Goal: Complete application form: Complete application form

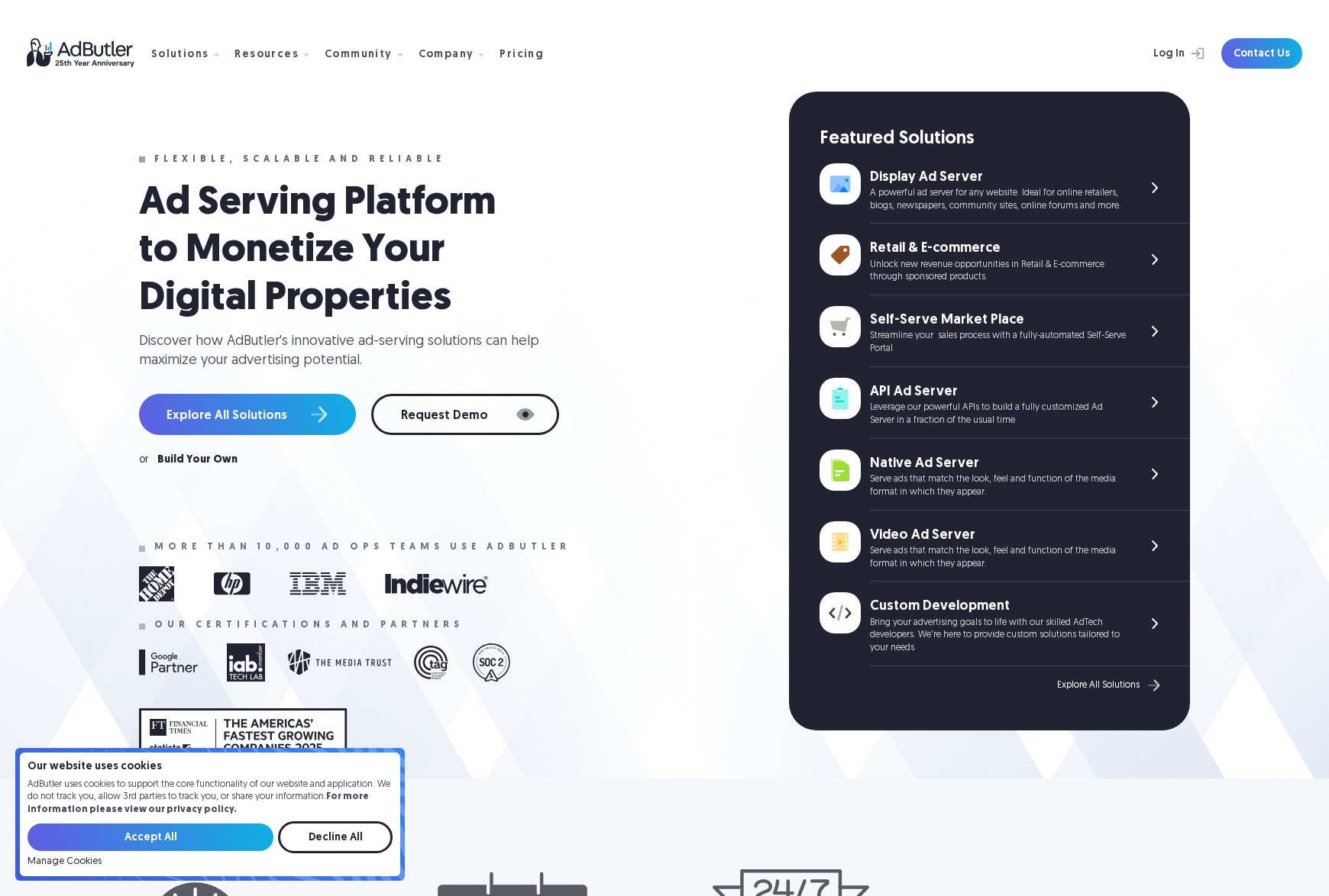
click at [944, 340] on div "Streamline your sales process with a fully-automated Self-Serve Portal" at bounding box center [998, 342] width 256 height 26
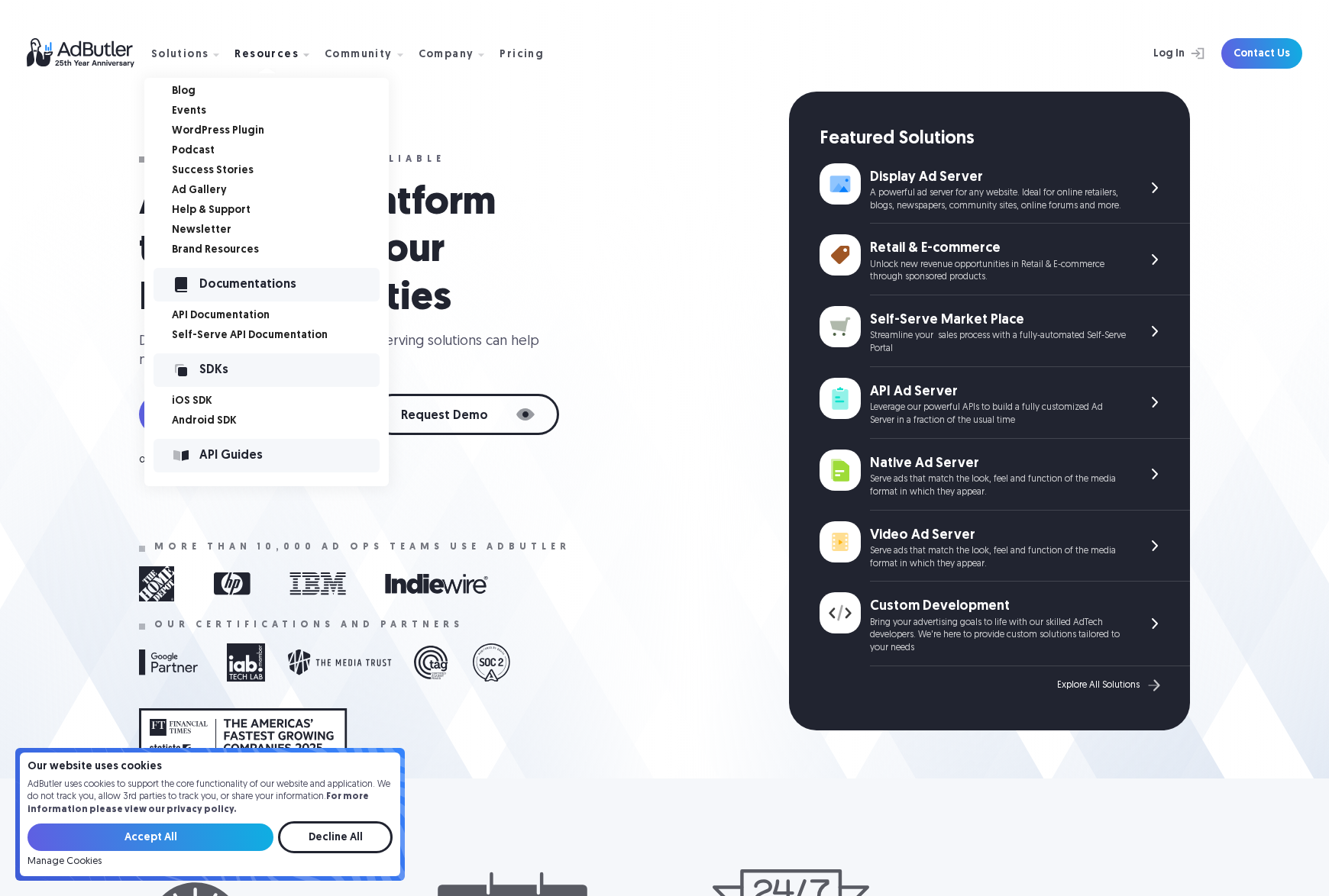
click at [199, 192] on link "Ad Gallery" at bounding box center [280, 191] width 217 height 11
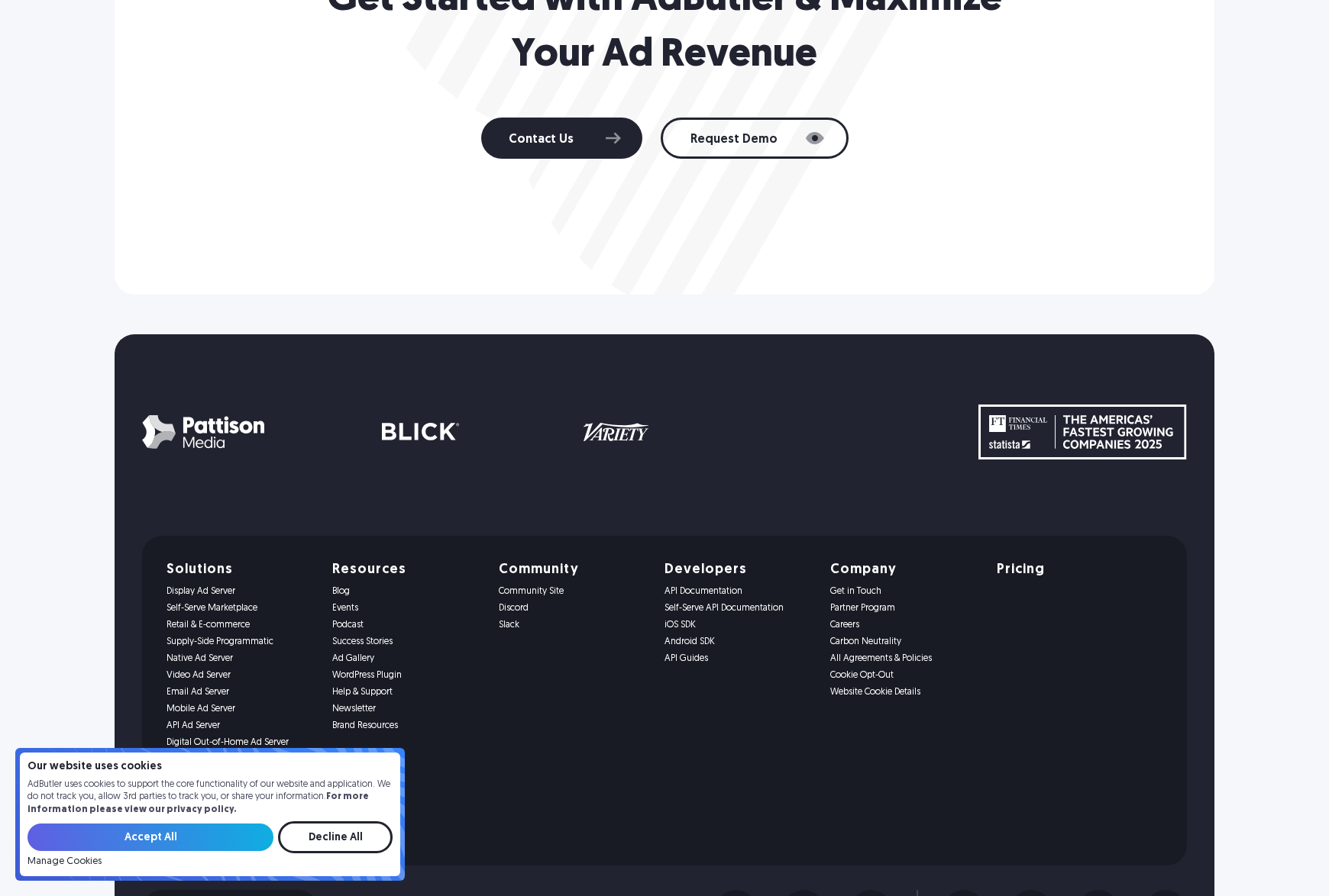
scroll to position [3061, 0]
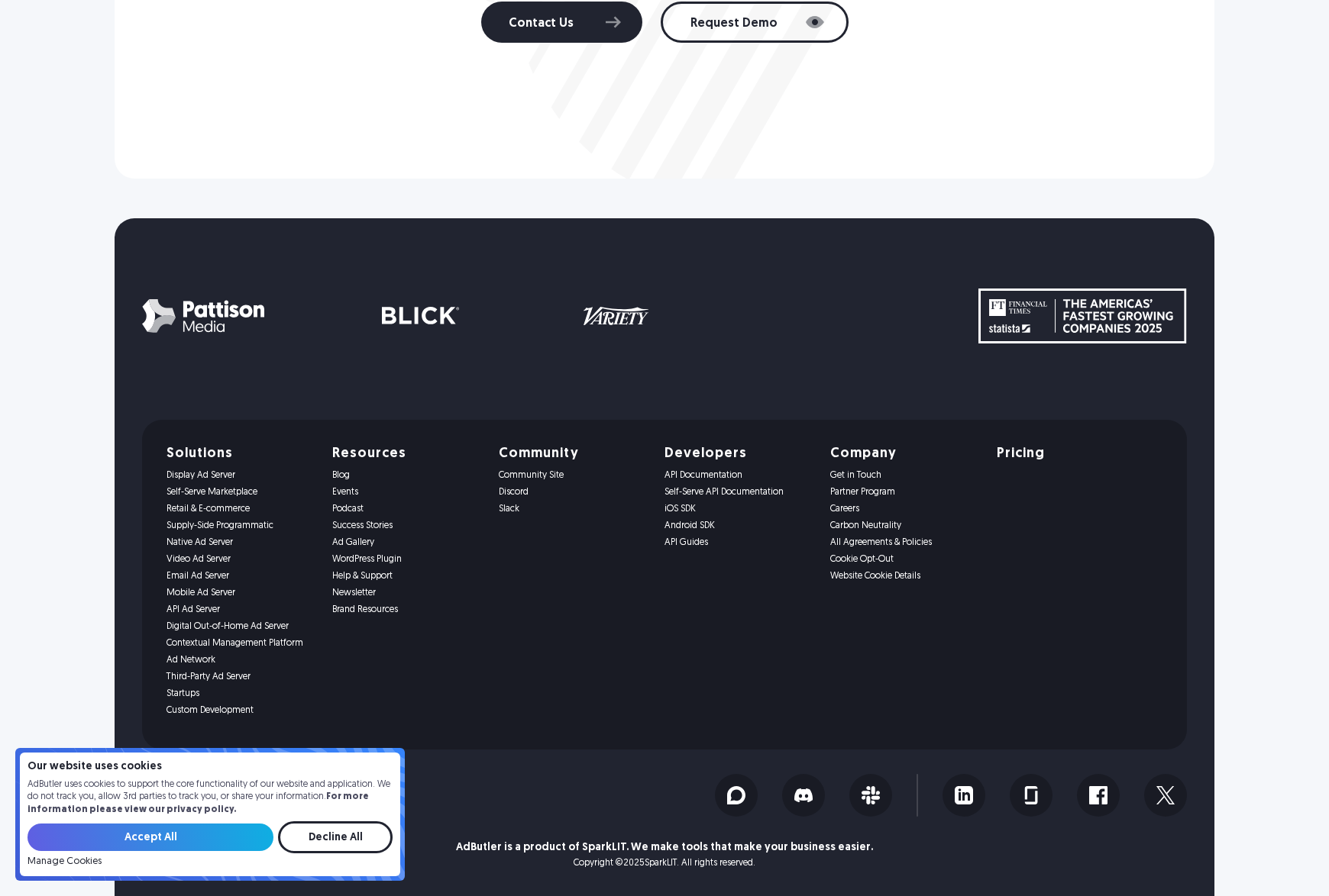
click at [197, 488] on link "Self-Serve Marketplace" at bounding box center [240, 492] width 147 height 11
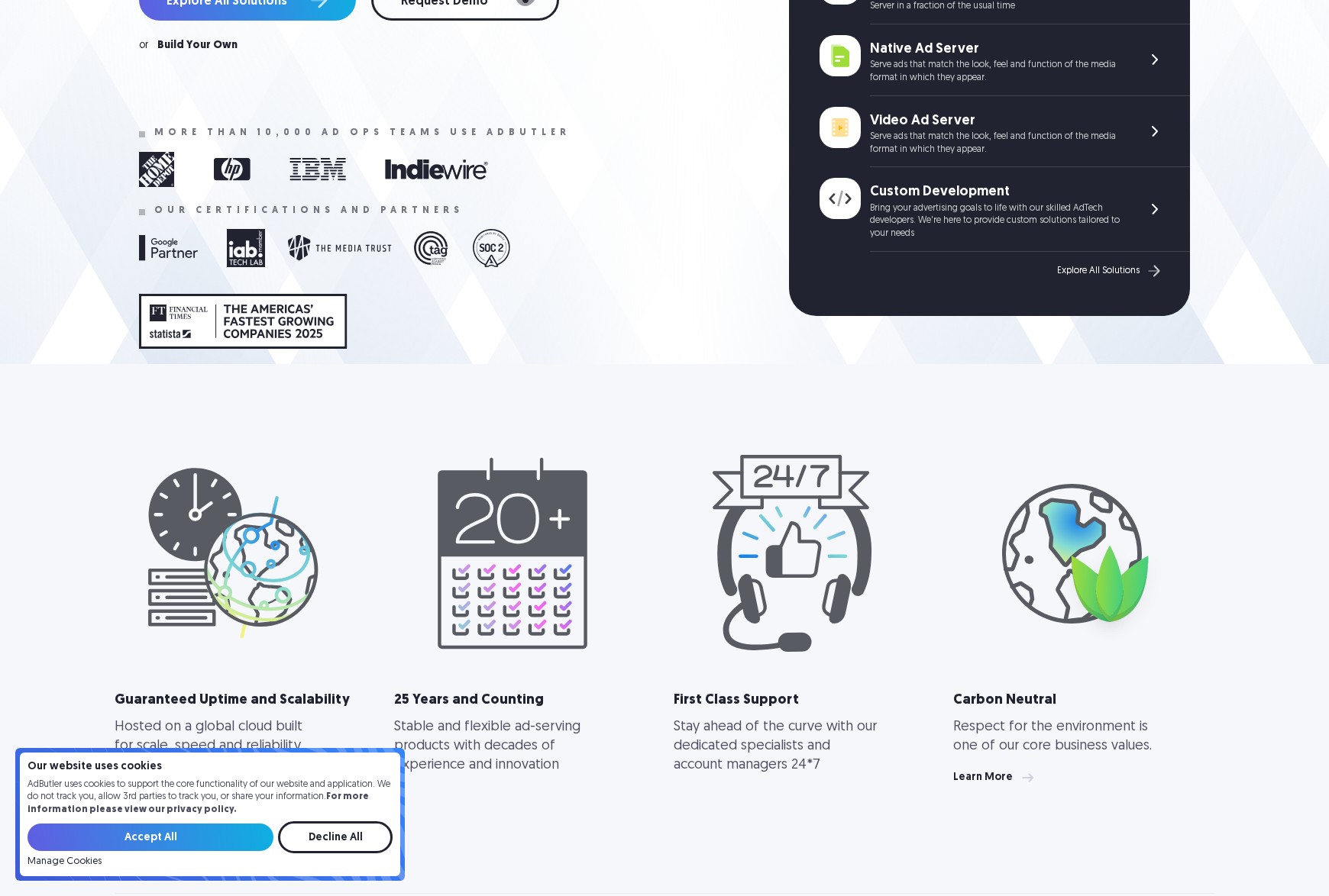
scroll to position [0, 0]
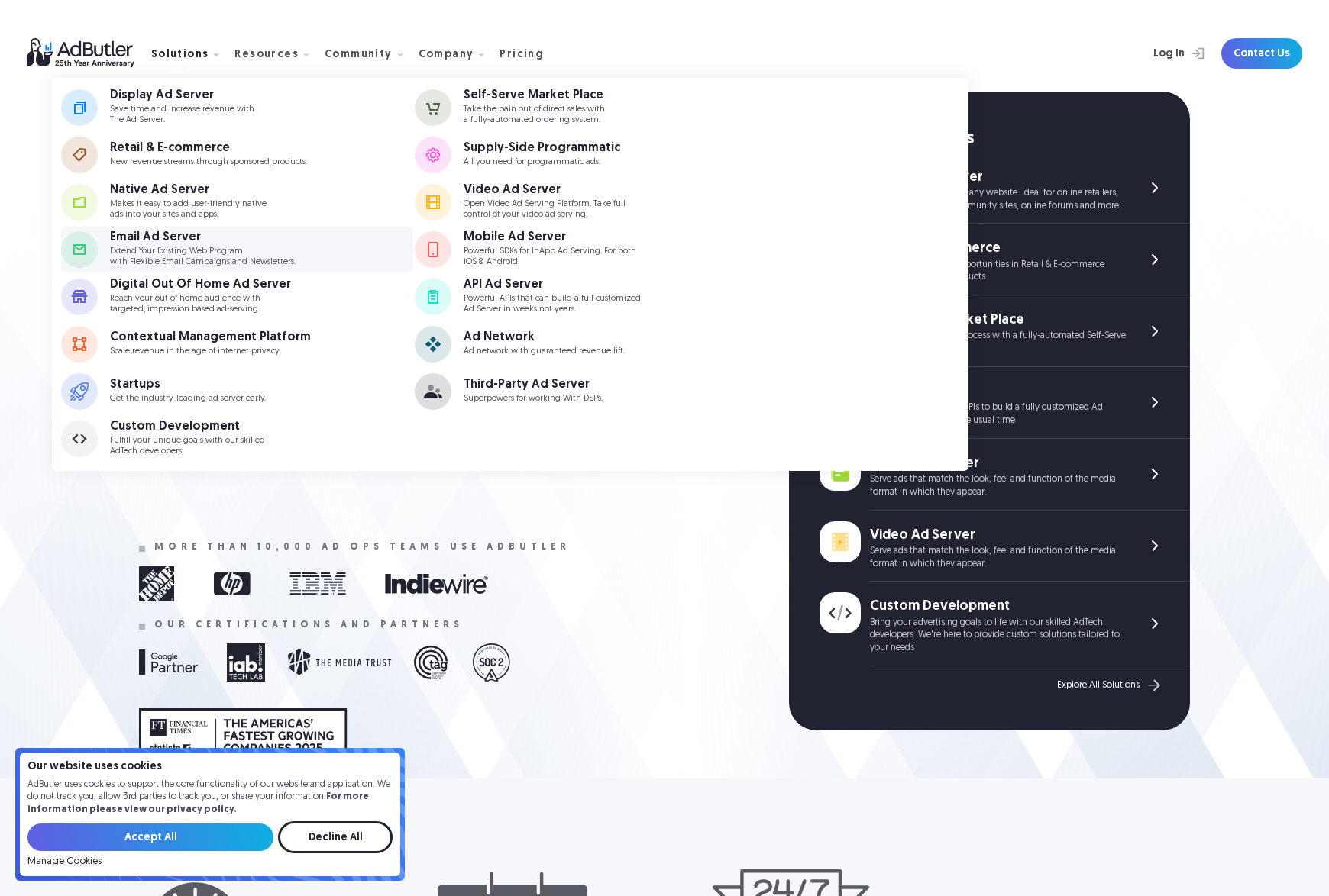
click at [219, 263] on p "Extend Your Existing Web Program with Flexible Email Campaigns and Newsletters." at bounding box center [203, 256] width 186 height 20
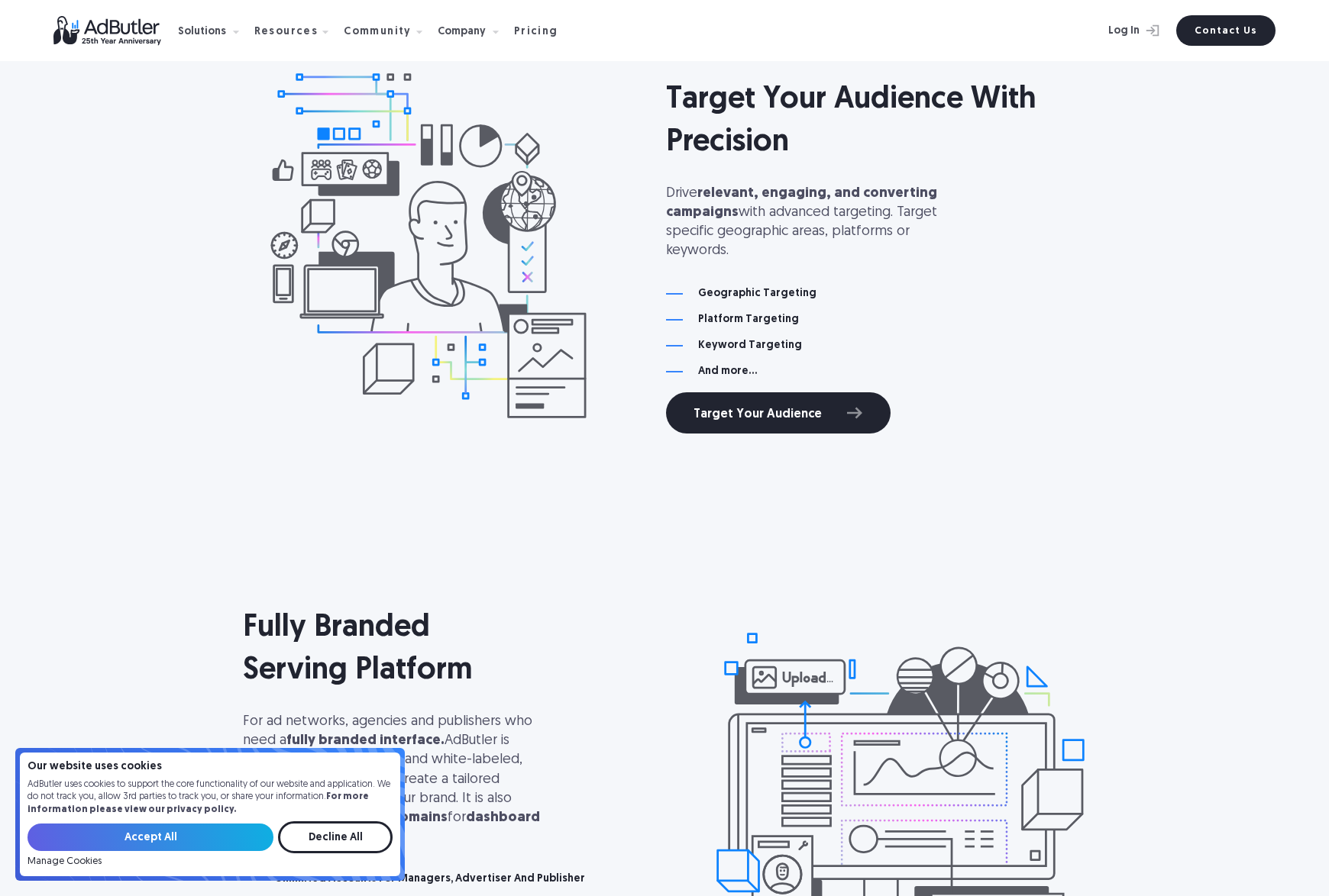
scroll to position [4516, 0]
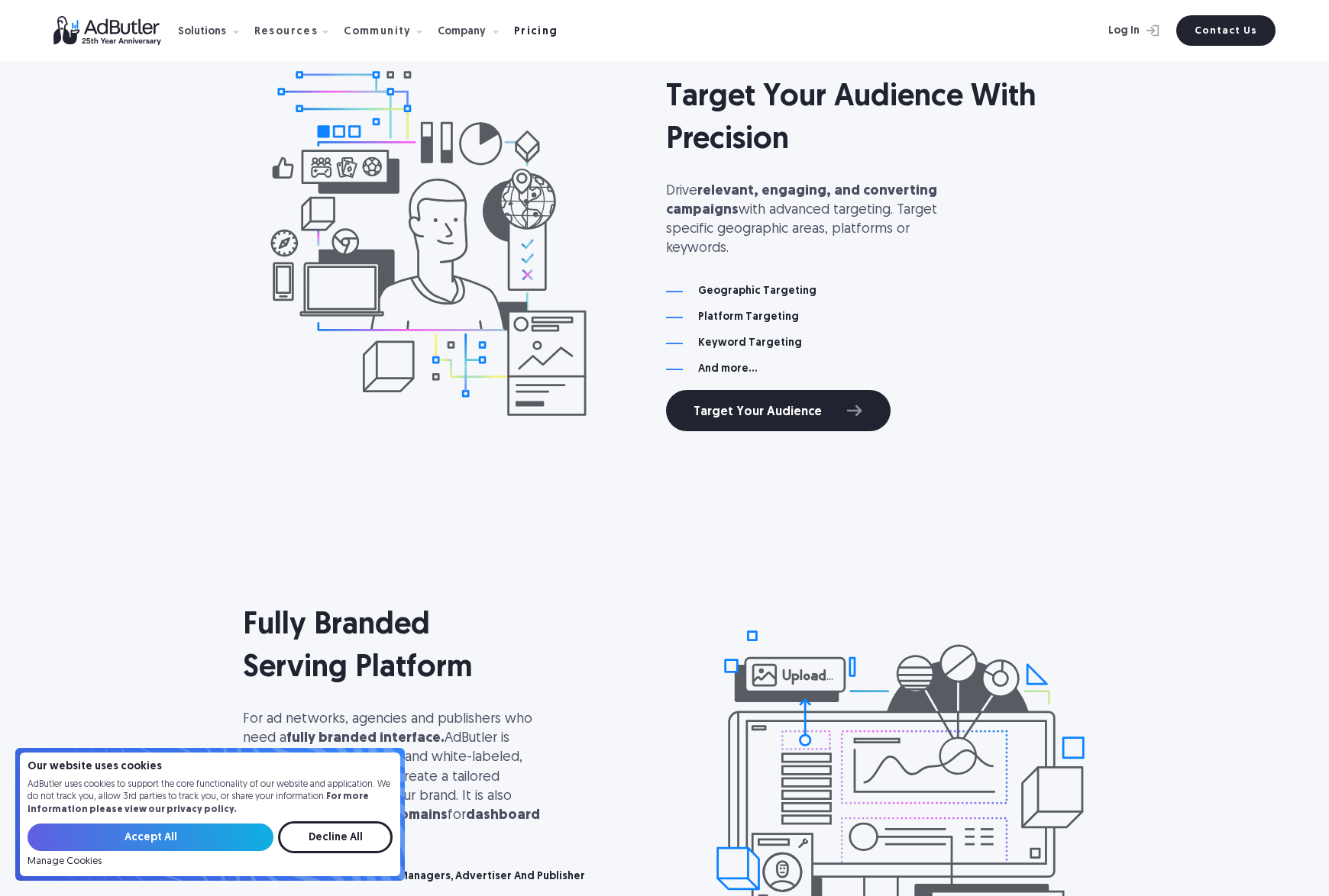
click at [519, 37] on div "Pricing" at bounding box center [536, 32] width 44 height 11
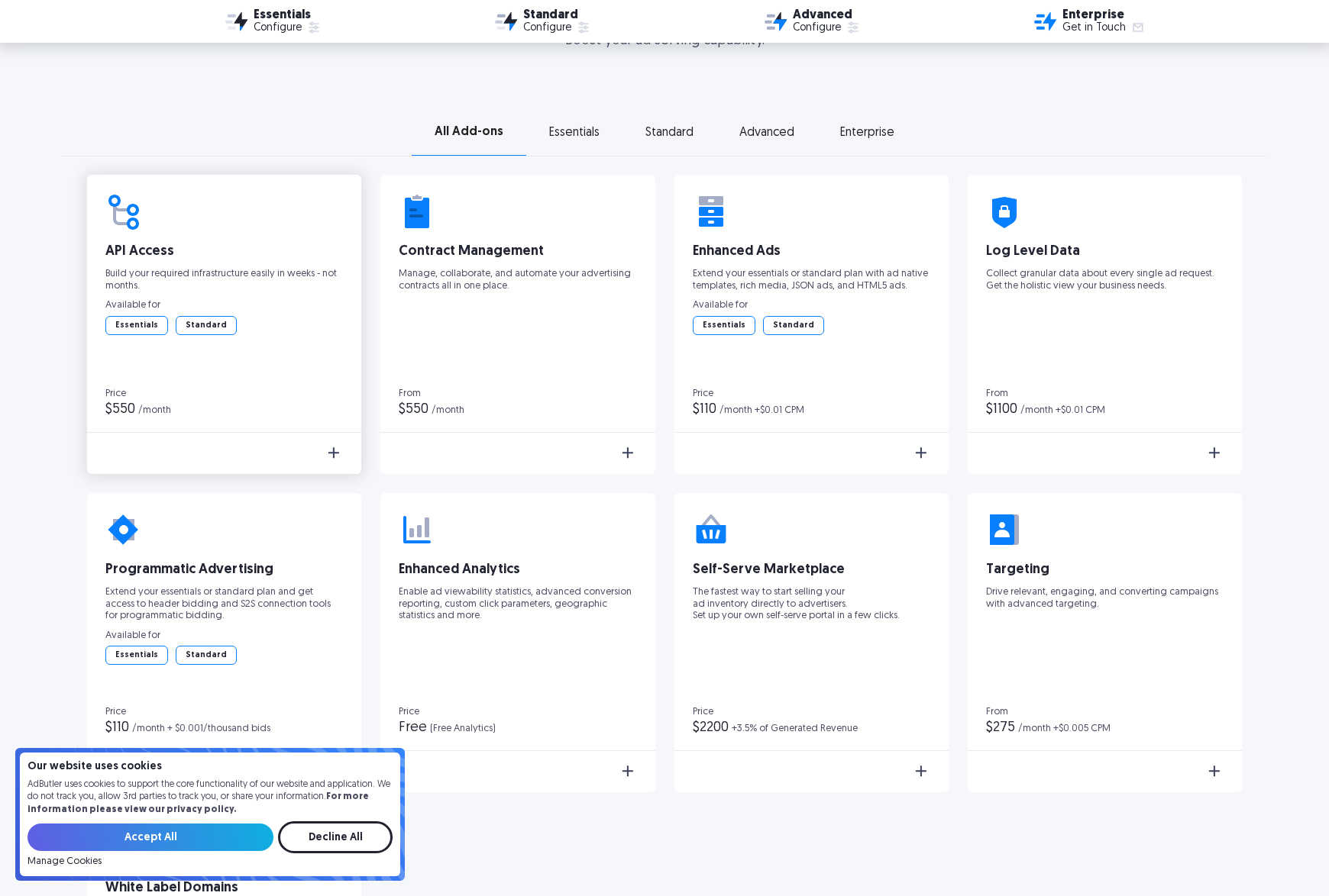
scroll to position [2333, 0]
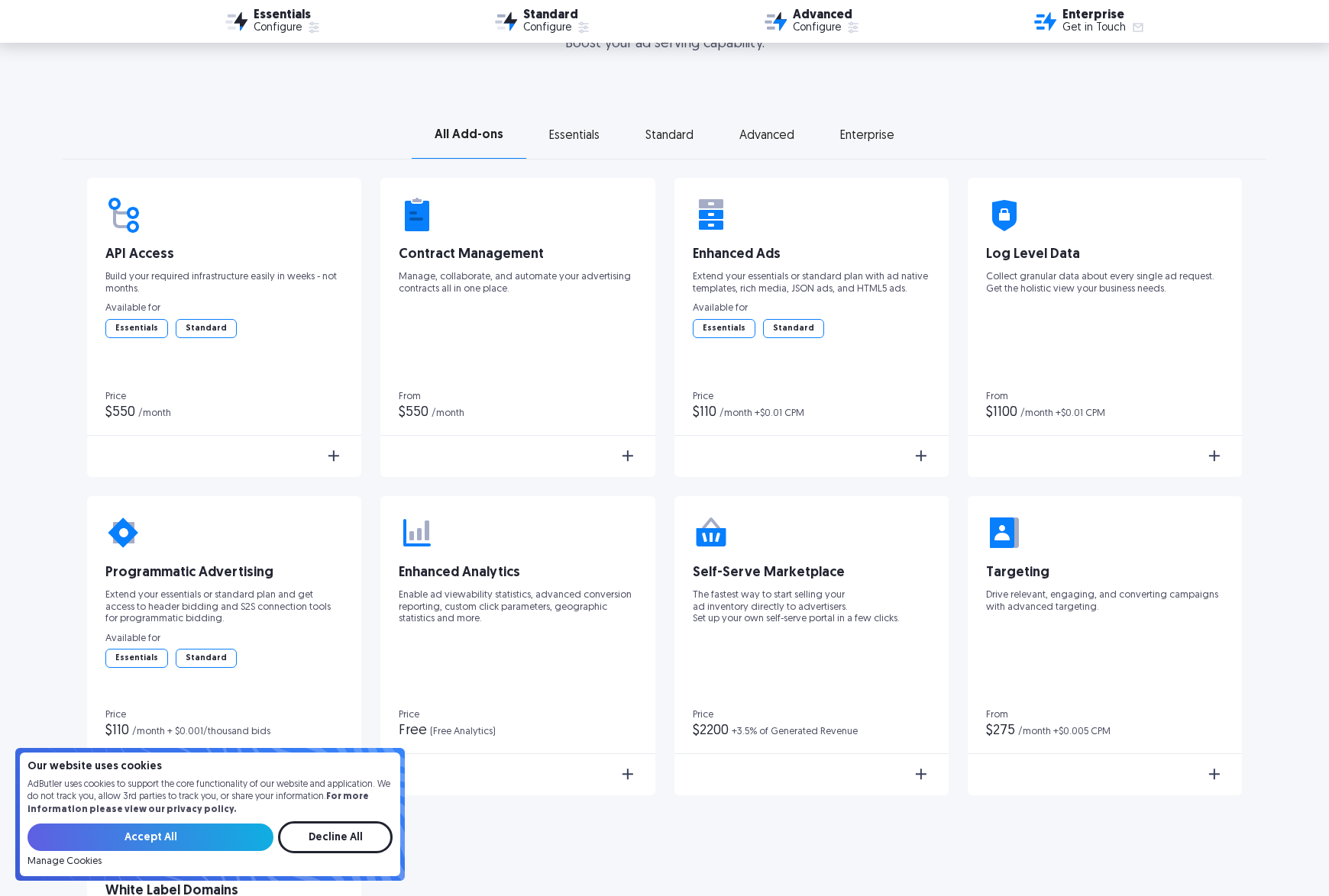
click at [575, 122] on div "All Add-ons Essentials Standard Advanced Enterprise" at bounding box center [664, 136] width 1204 height 48
click at [575, 143] on link "Essentials" at bounding box center [574, 136] width 96 height 25
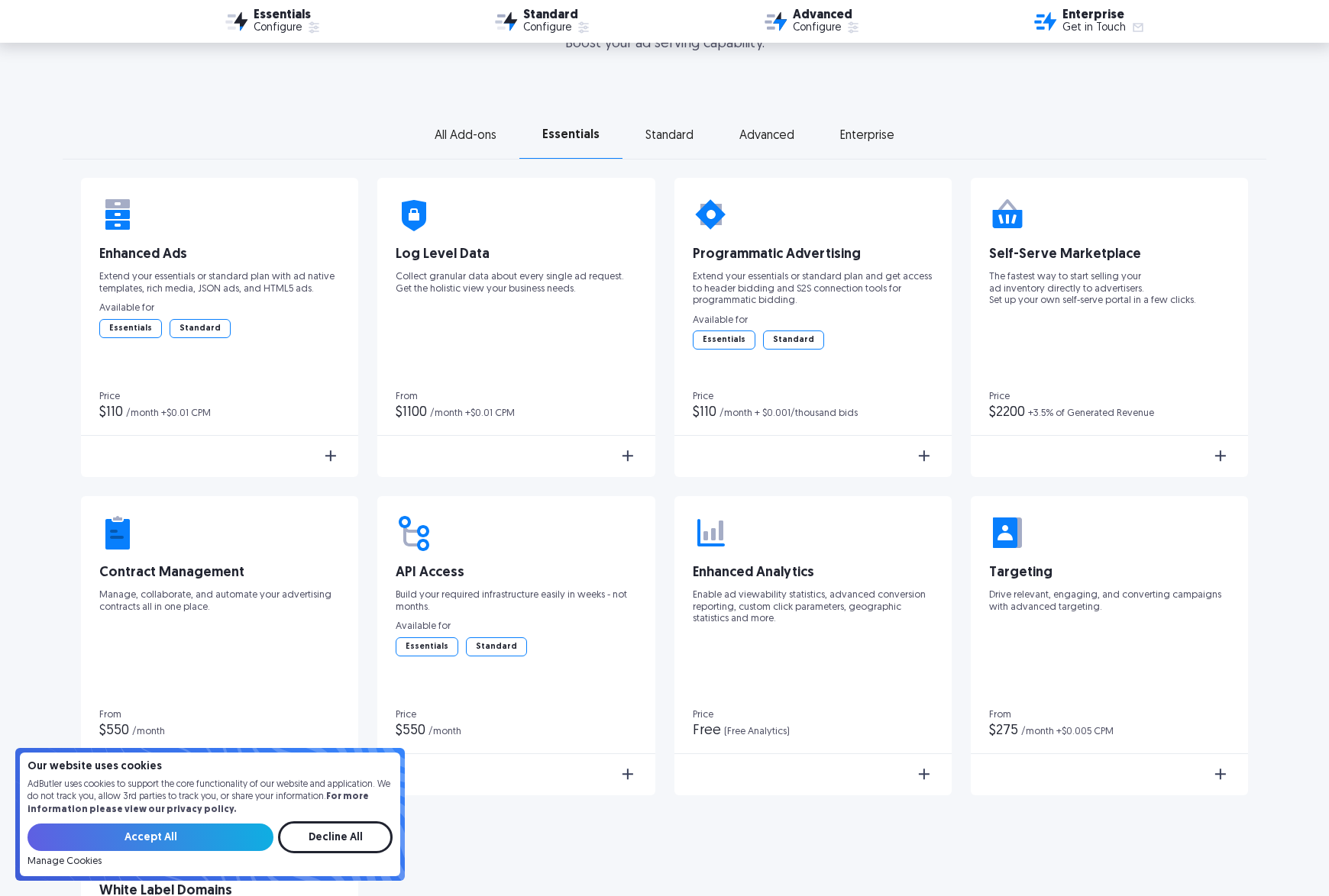
click at [698, 140] on link "Standard" at bounding box center [669, 136] width 94 height 25
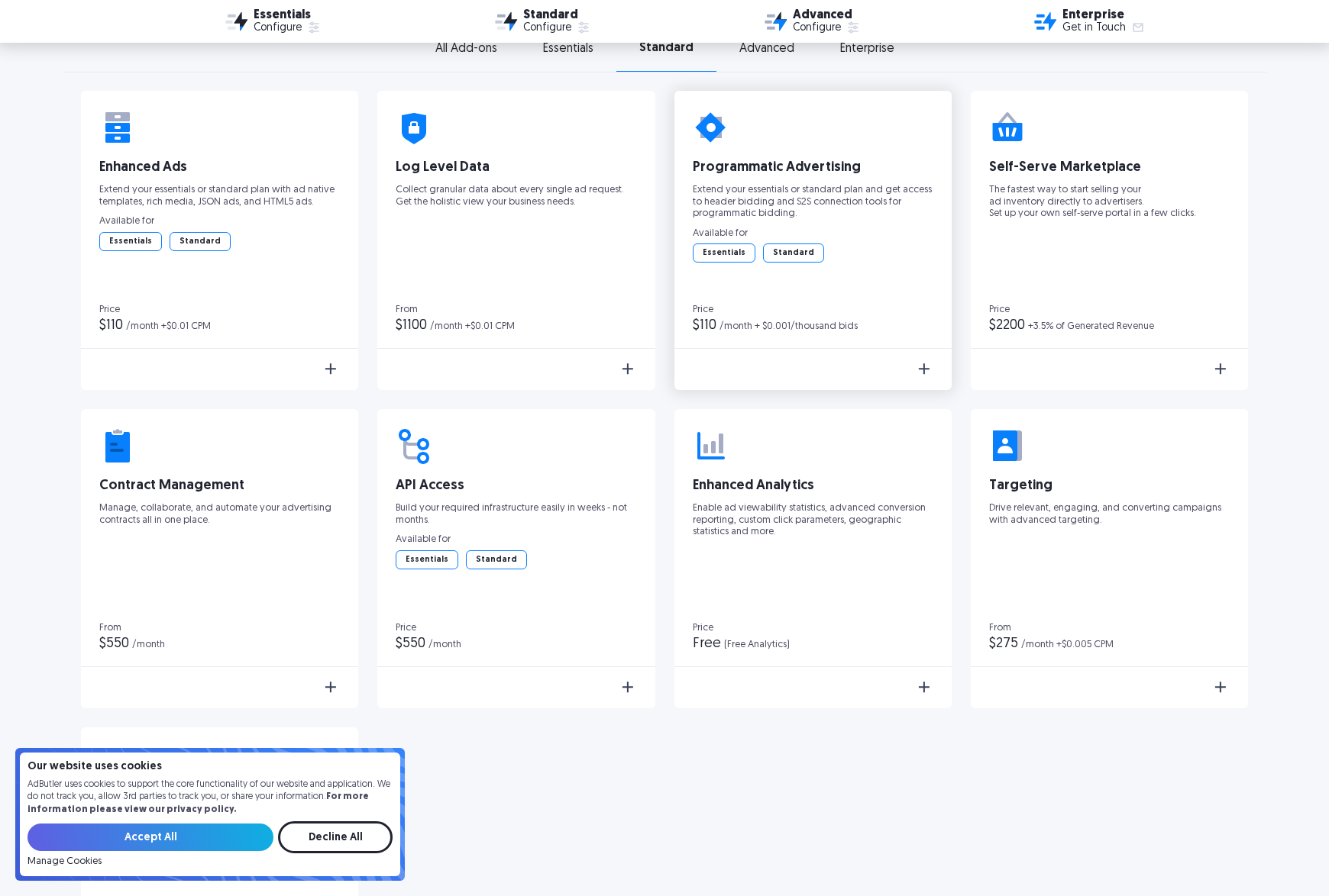
scroll to position [2551, 0]
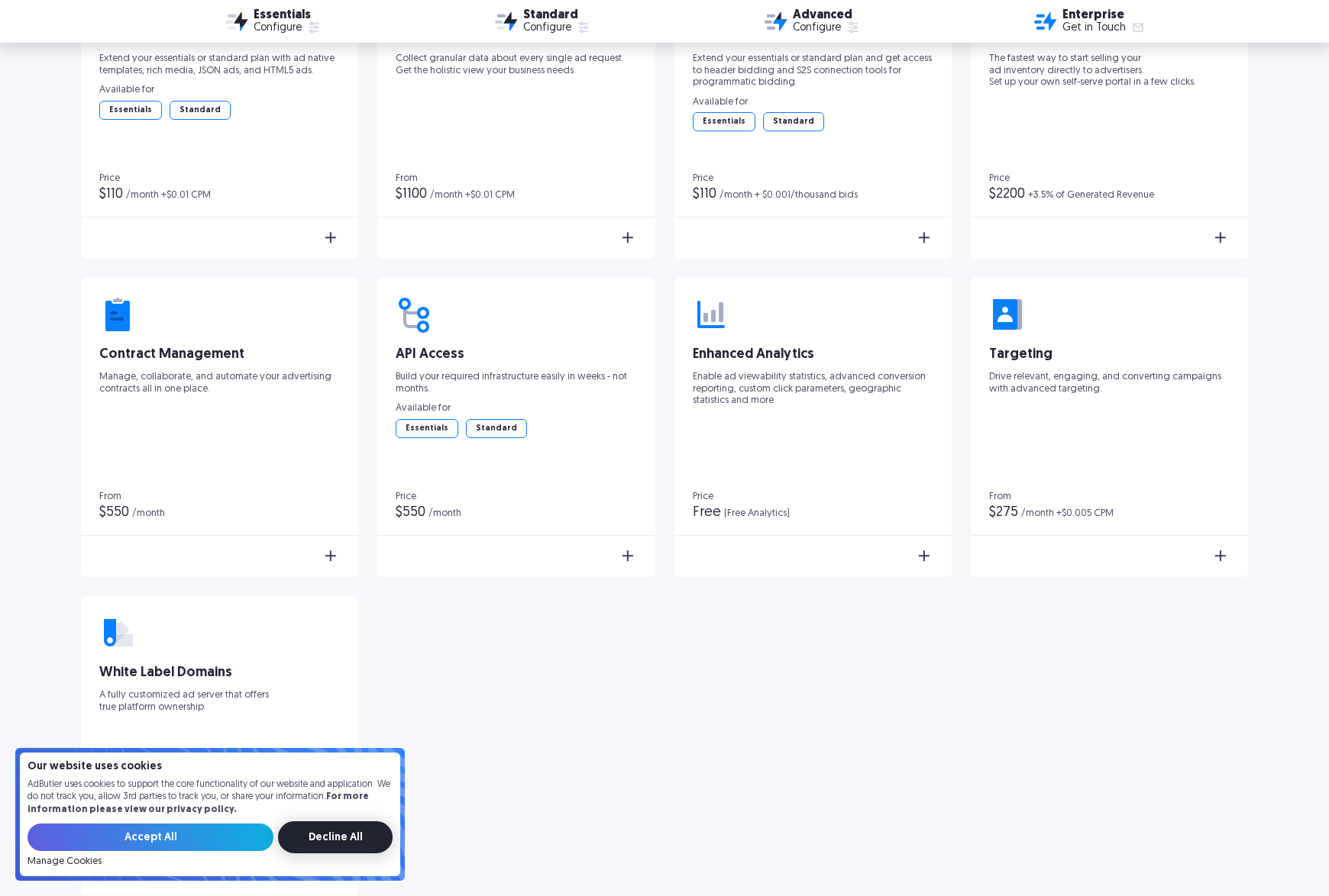
click at [360, 840] on input "Decline All" at bounding box center [335, 837] width 115 height 32
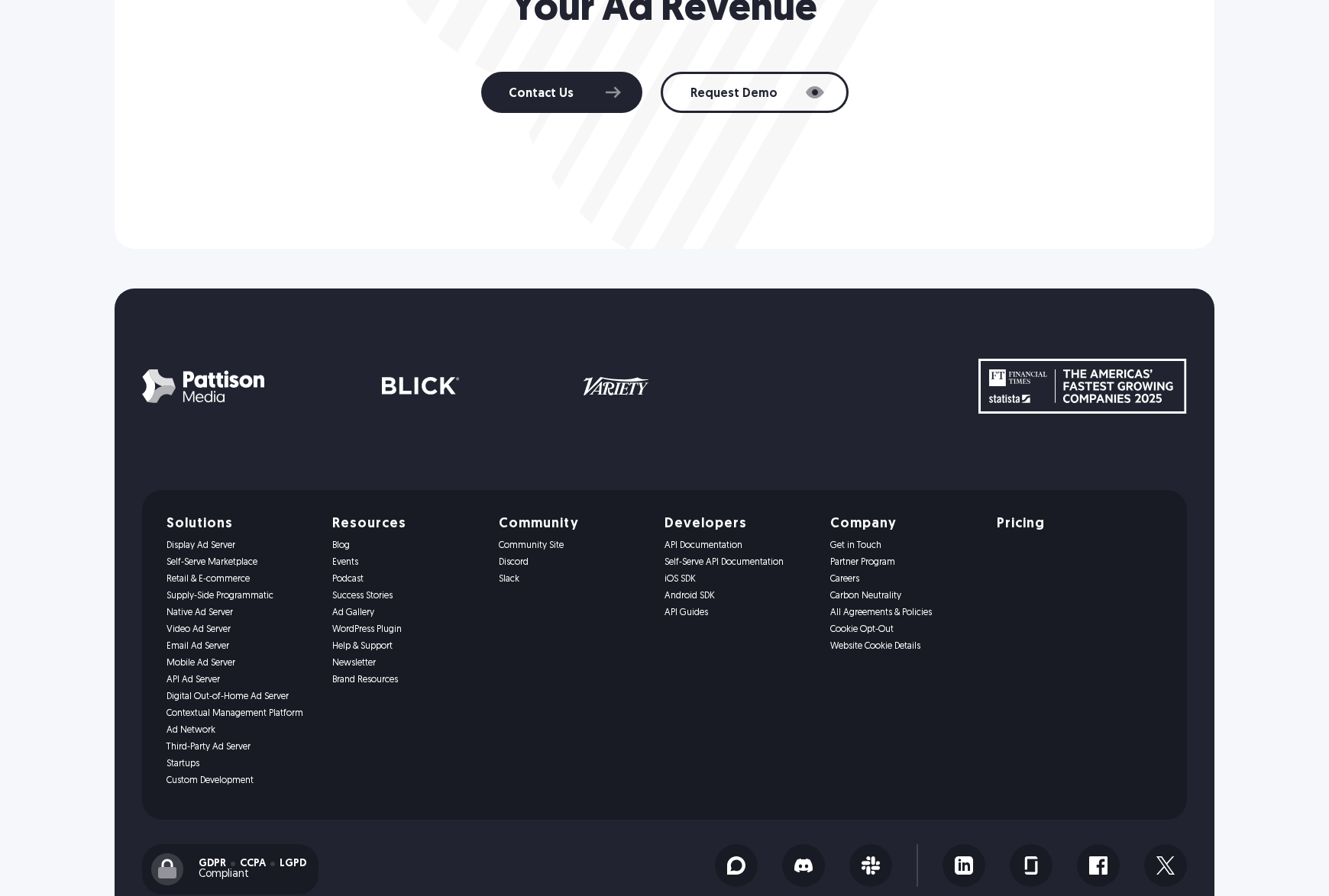
scroll to position [5759, 0]
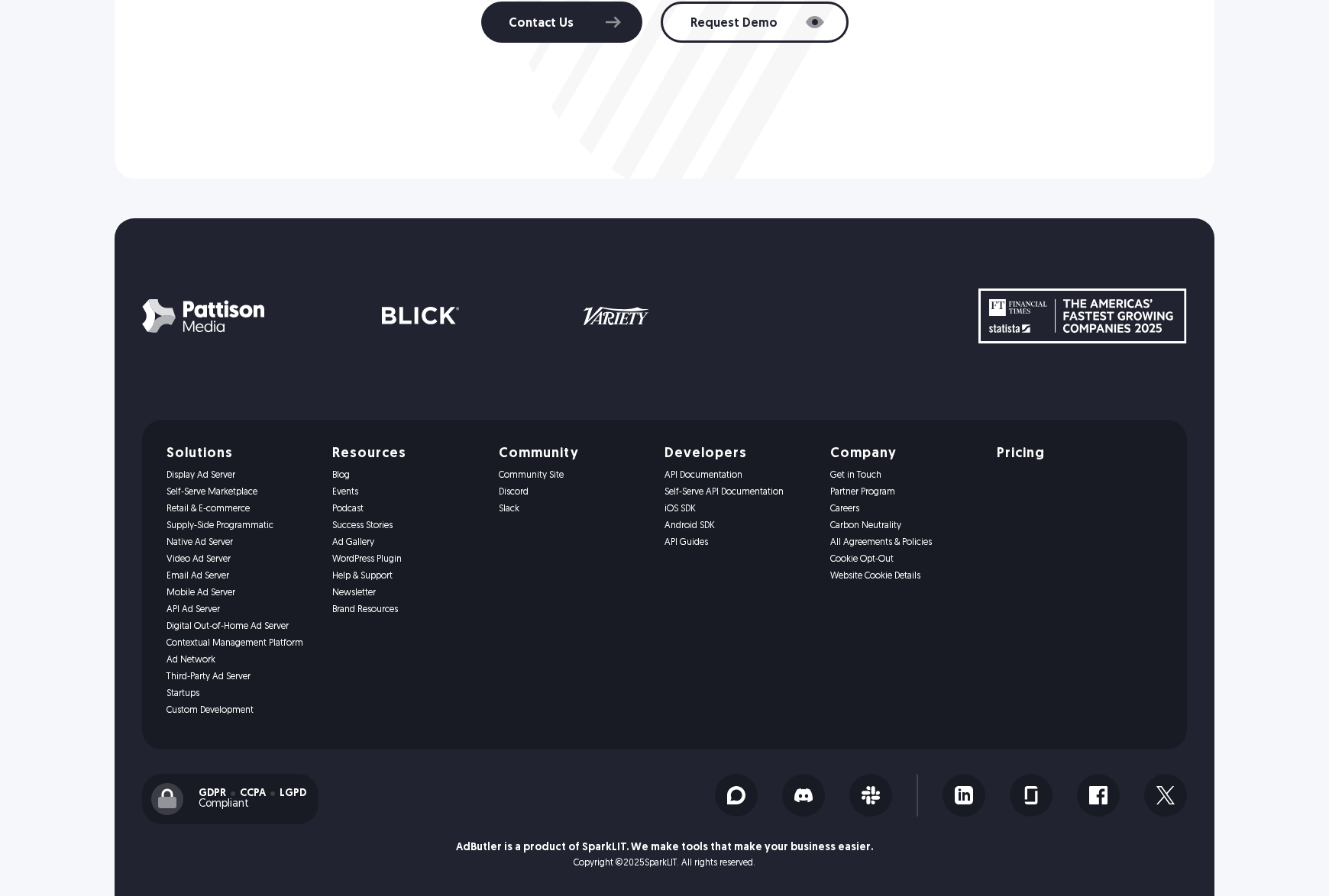
click at [352, 563] on link "WordPress Plugin" at bounding box center [405, 559] width 147 height 11
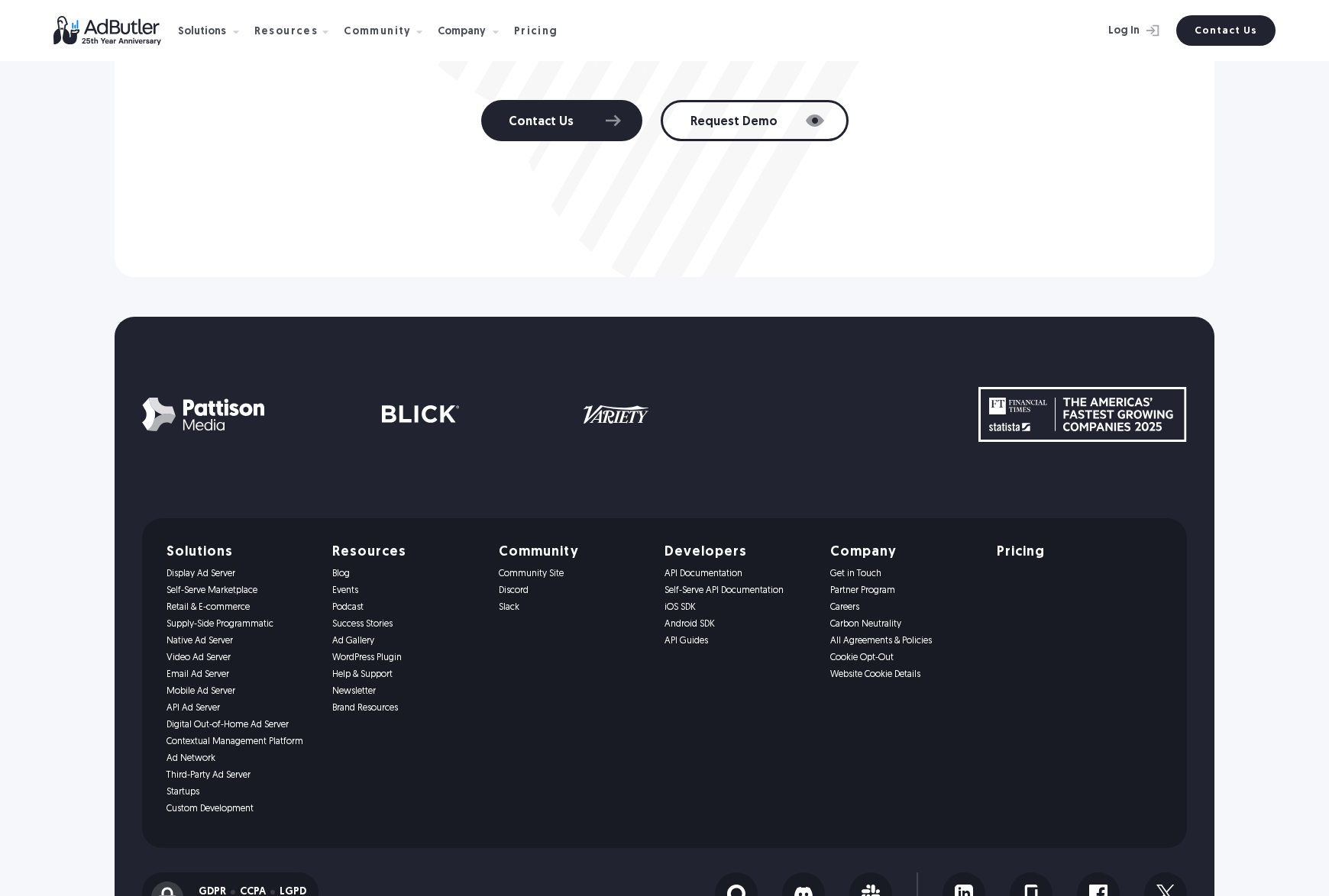
scroll to position [5681, 0]
click at [211, 669] on link "Email Ad Server" at bounding box center [240, 674] width 147 height 11
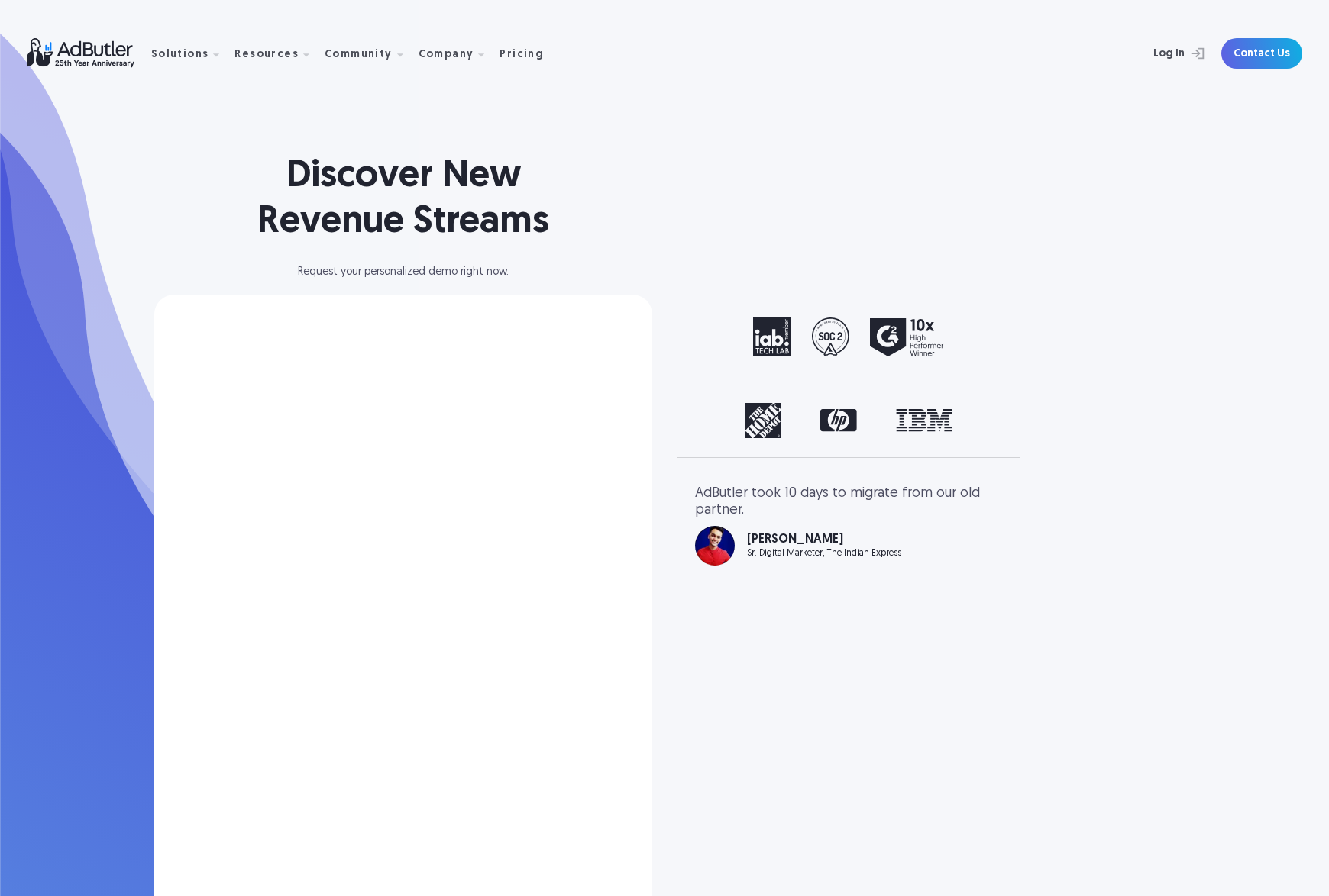
select select "North America"
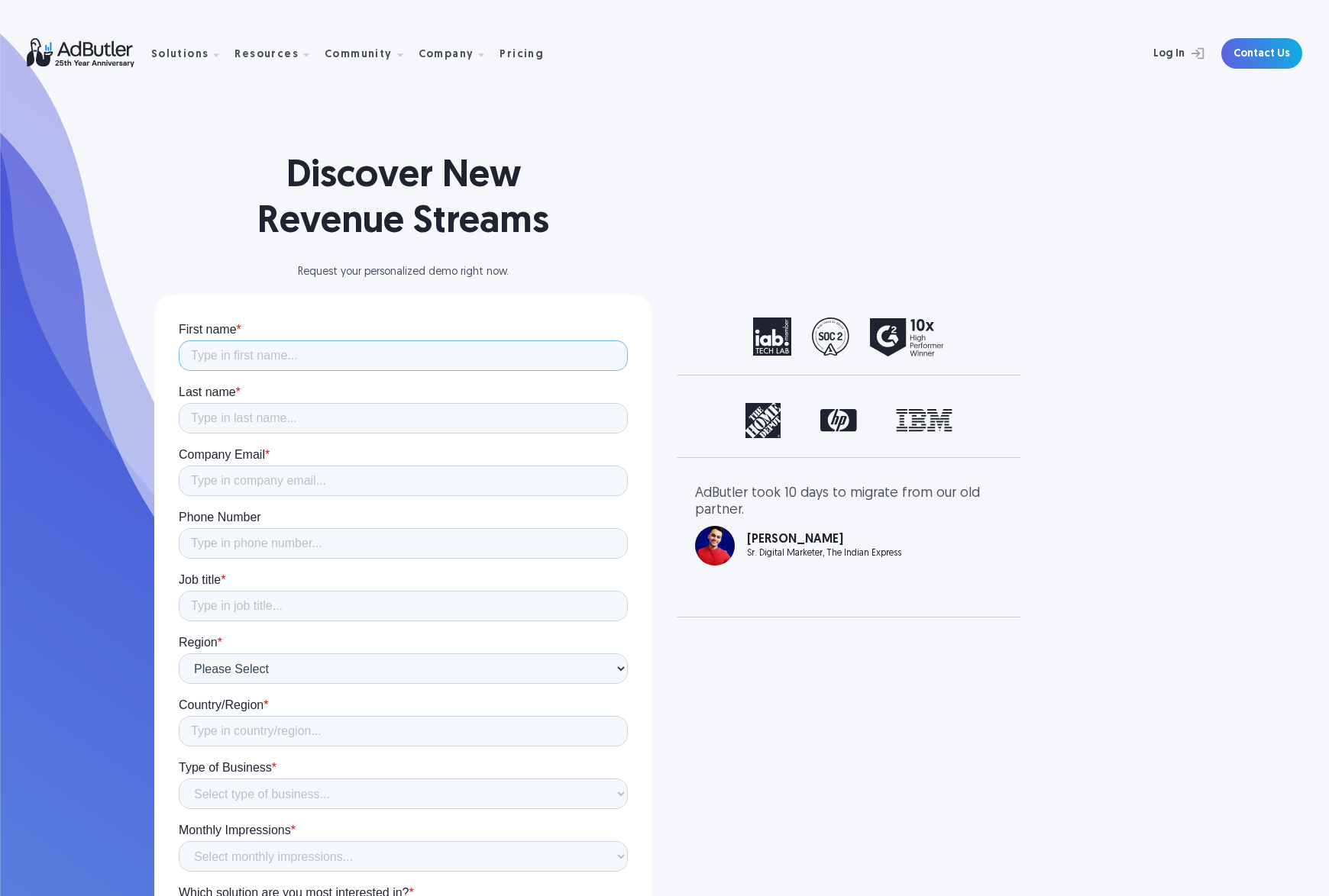
click at [376, 350] on input "First name *" at bounding box center [403, 355] width 449 height 31
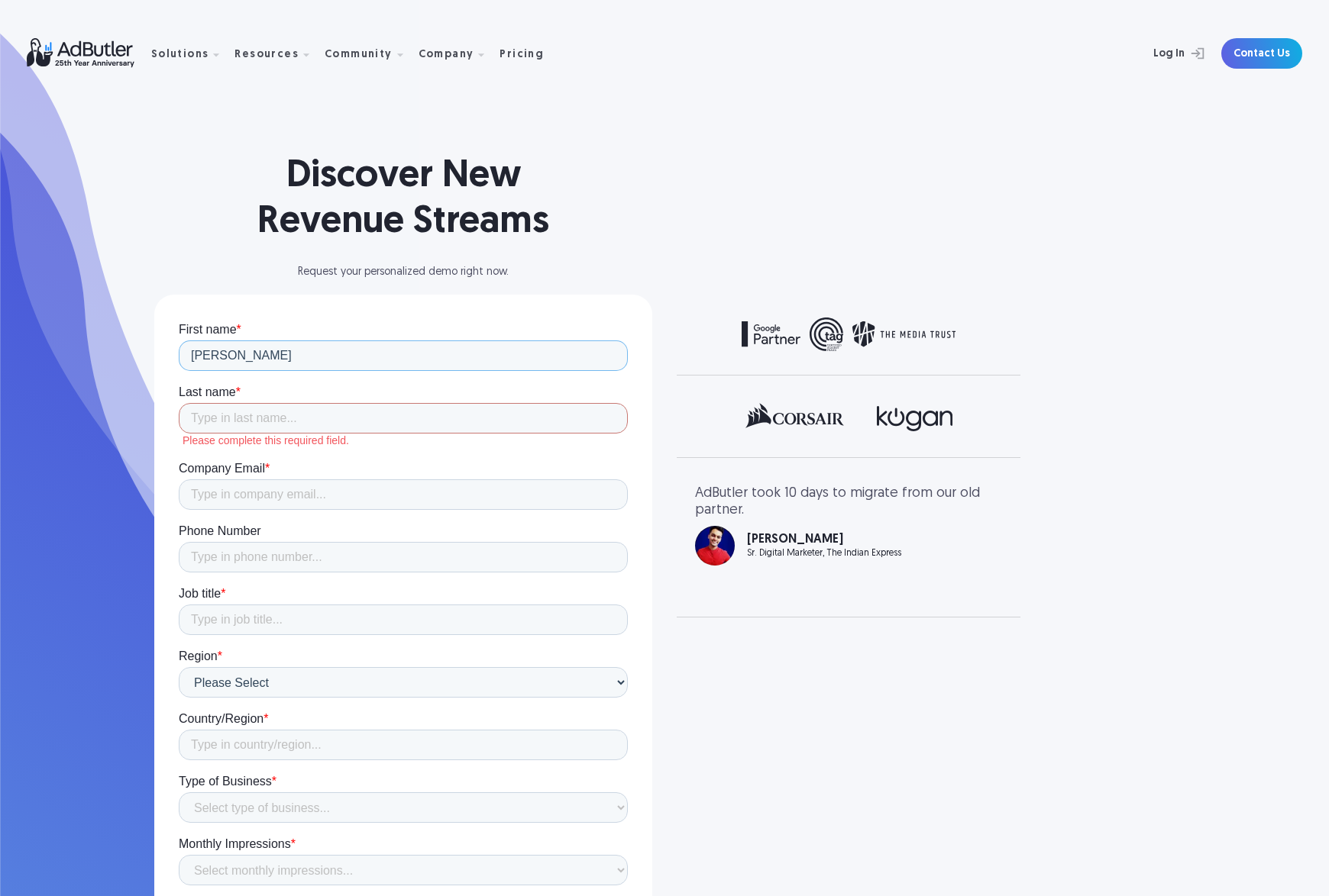
type input "Gregory"
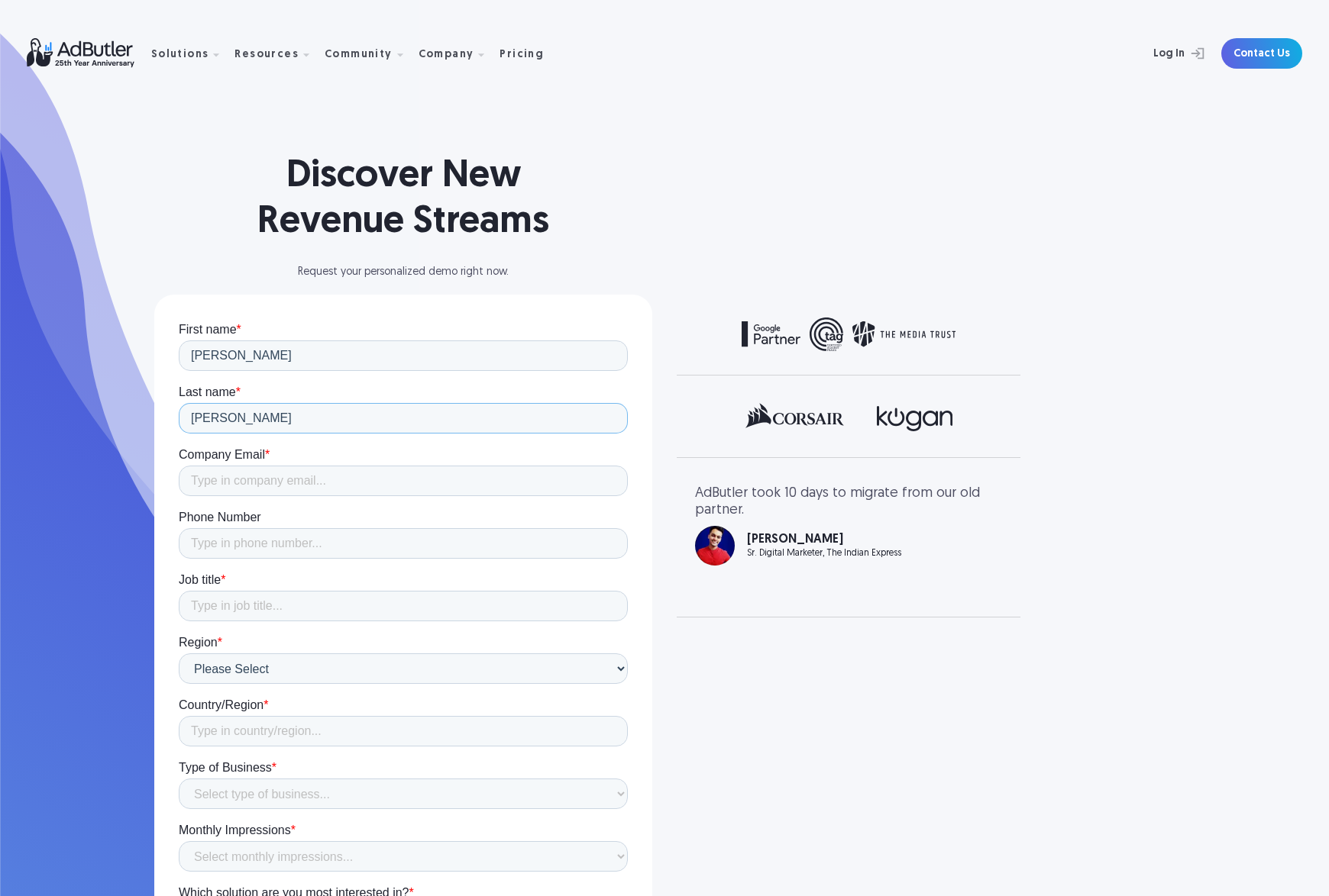
type input "Gorin"
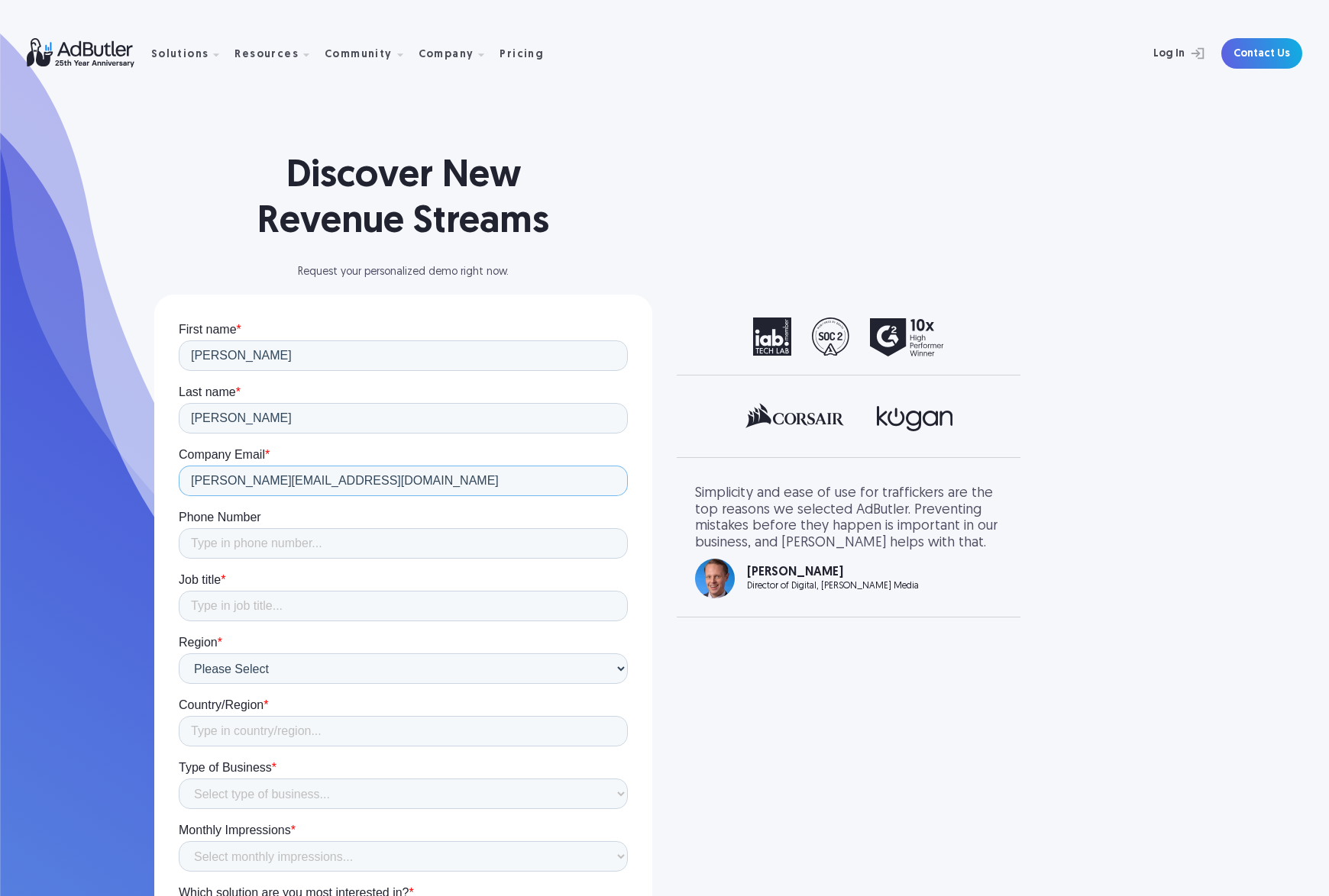
type input "gregory@dankyou.com"
type input "9173016954"
type input "CTO"
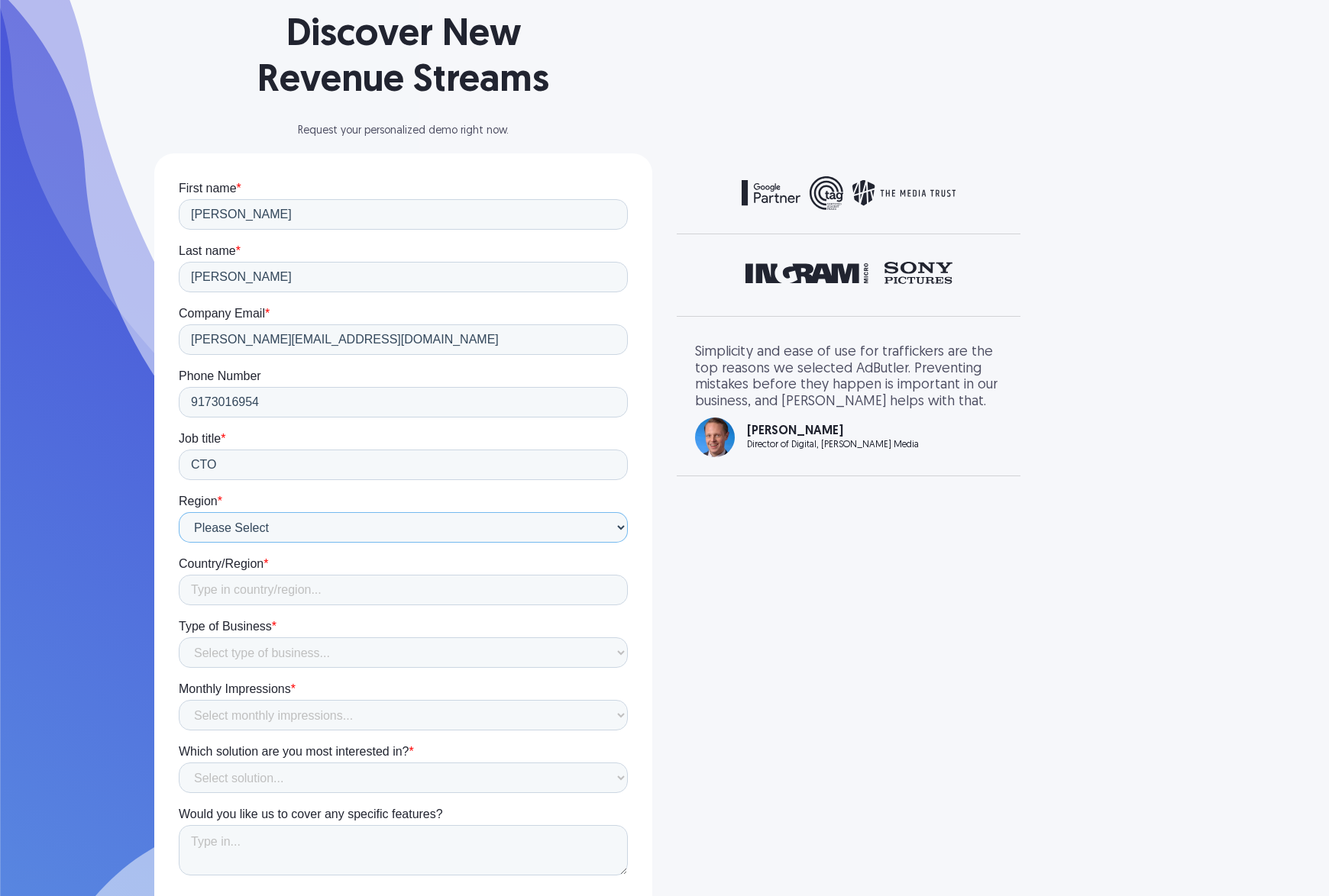
scroll to position [220, 0]
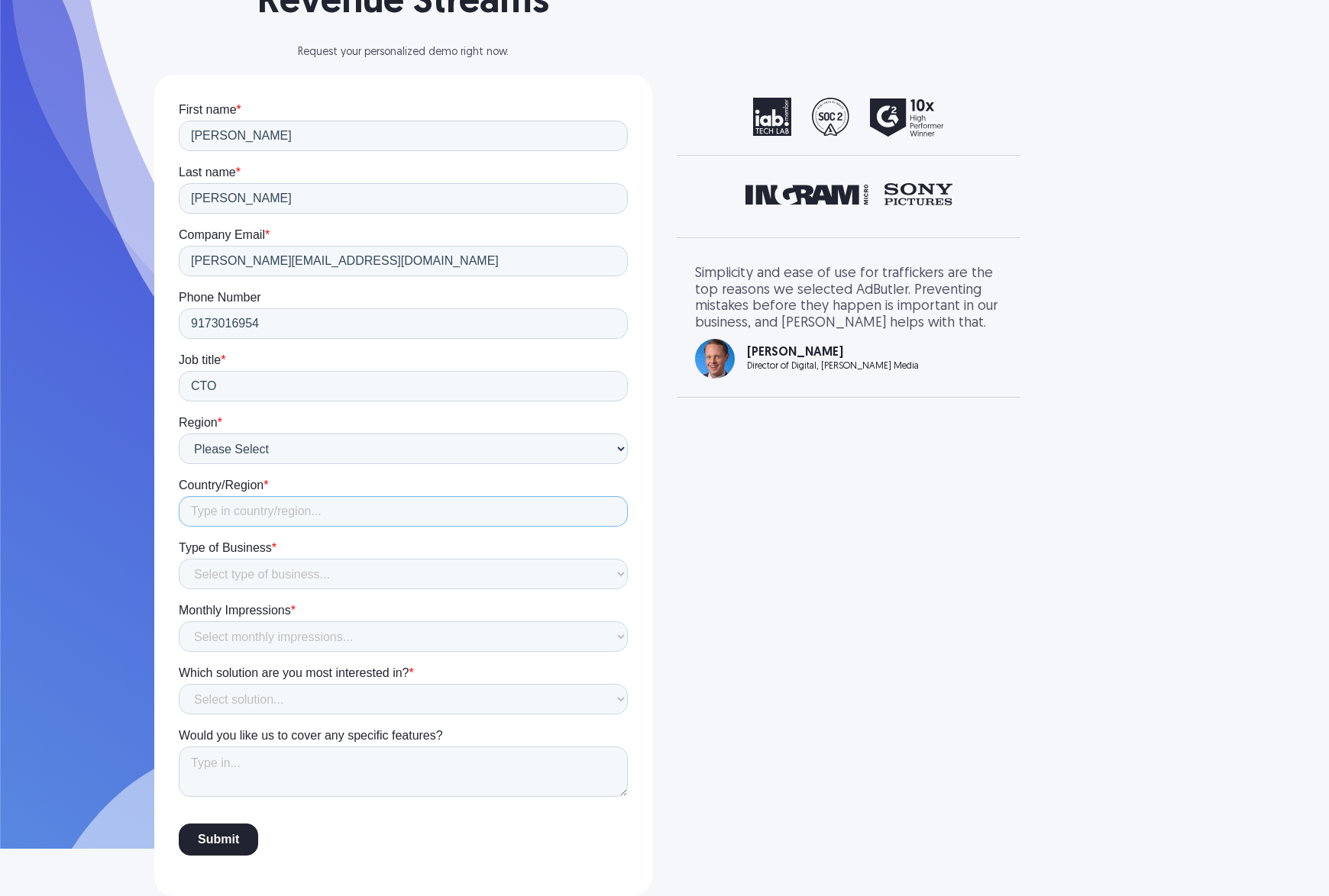
click at [274, 523] on input "Country/Region *" at bounding box center [403, 511] width 449 height 31
click at [301, 522] on input "Country/Region *" at bounding box center [403, 511] width 449 height 31
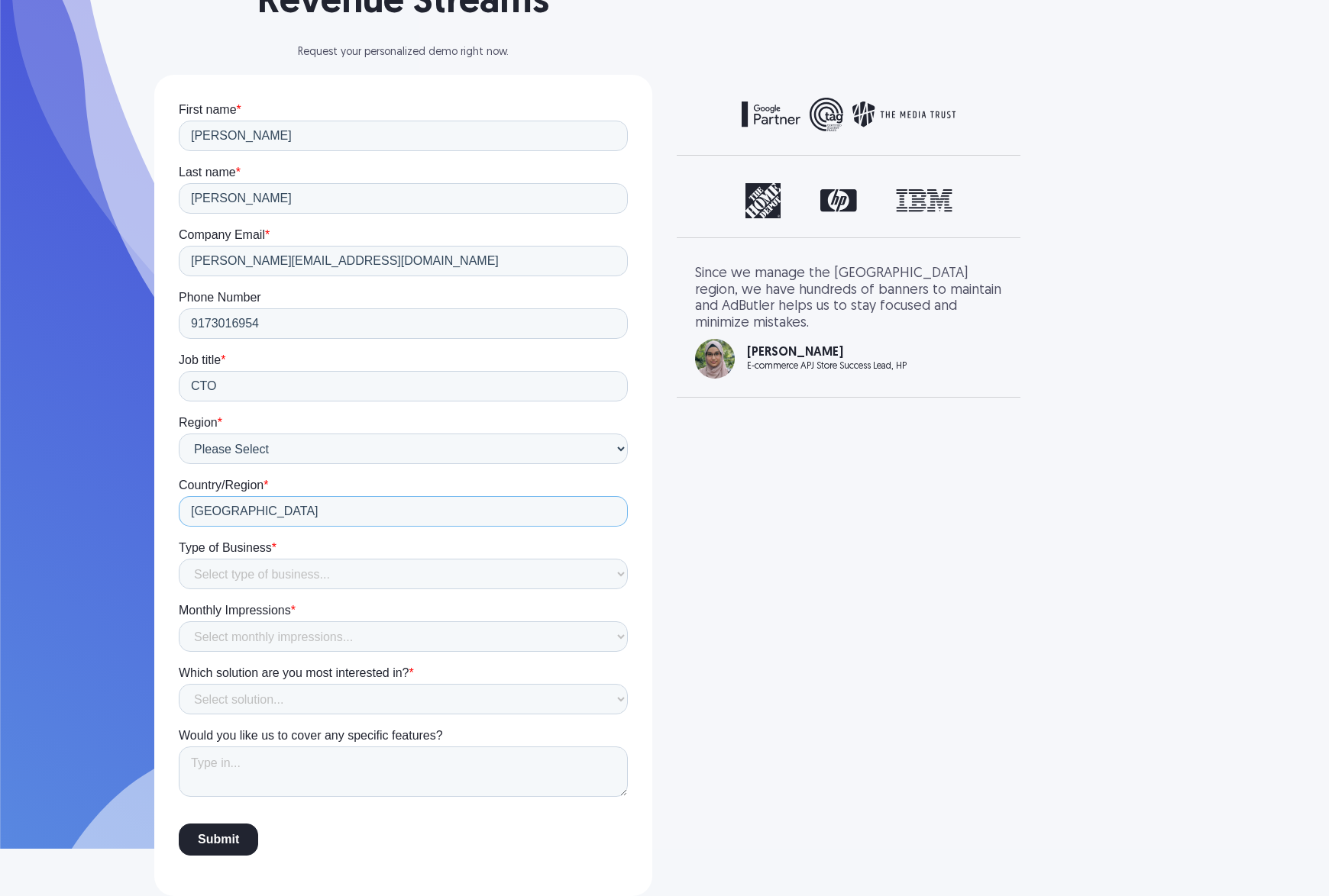
type input "USA"
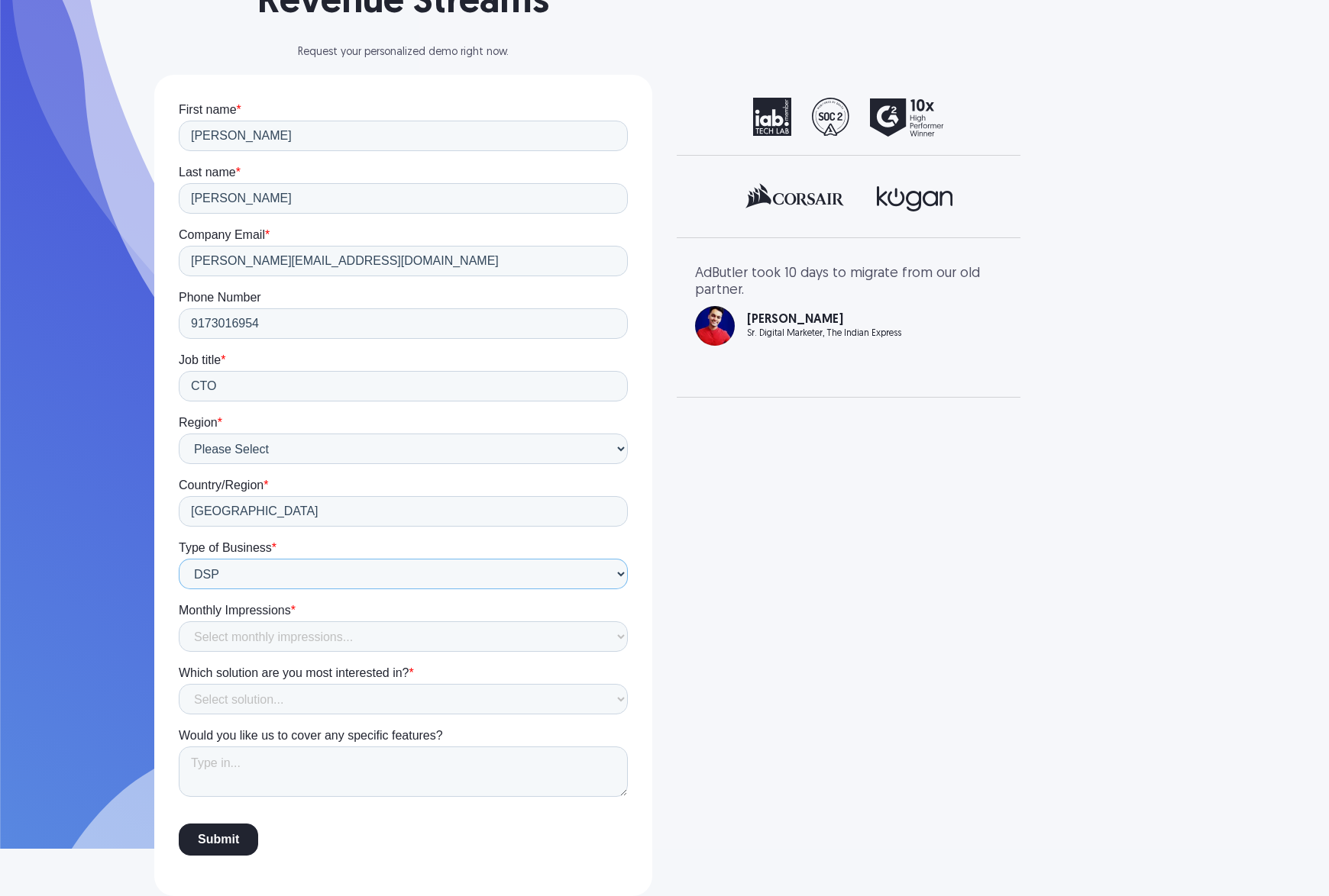
click at [372, 571] on select "Select type of business... Publisher Advertiser Brand Agency Network SSP DSP Ex…" at bounding box center [403, 574] width 449 height 31
click at [179, 559] on select "Select type of business... Publisher Advertiser Brand Agency Network SSP DSP Ex…" at bounding box center [403, 574] width 449 height 31
click at [375, 569] on select "Select type of business... Publisher Advertiser Brand Agency Network SSP DSP Ex…" at bounding box center [403, 574] width 449 height 31
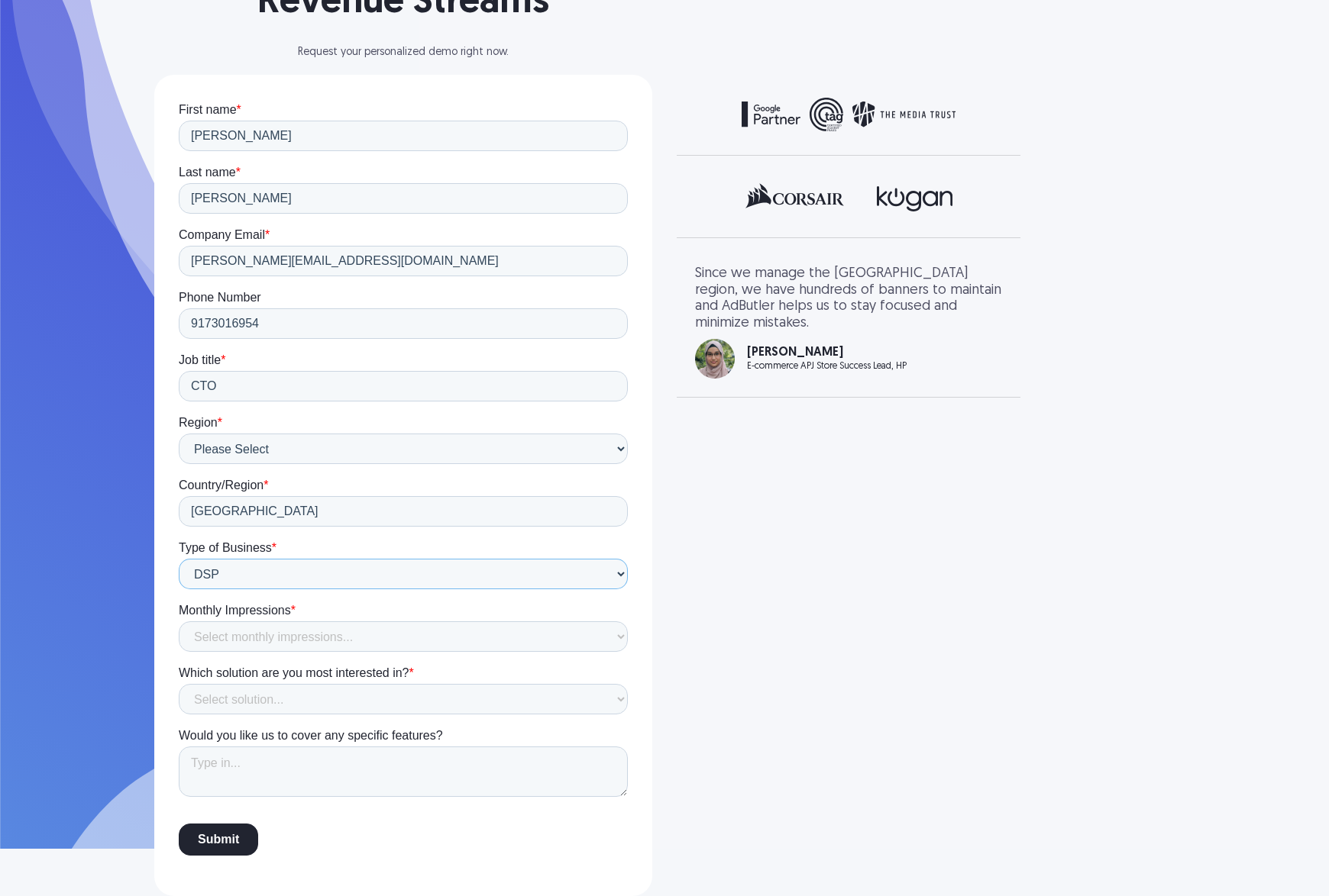
select select "Network"
click at [179, 559] on select "Select type of business... Publisher Advertiser Brand Agency Network SSP DSP Ex…" at bounding box center [403, 574] width 449 height 31
click at [276, 632] on select "Select monthly impressions... Less than 1 million 1 - 10 million 10 - 100 milli…" at bounding box center [403, 636] width 449 height 31
select select "1 - 10 million"
click at [179, 621] on select "Select monthly impressions... Less than 1 million 1 - 10 million 10 - 100 milli…" at bounding box center [403, 636] width 449 height 31
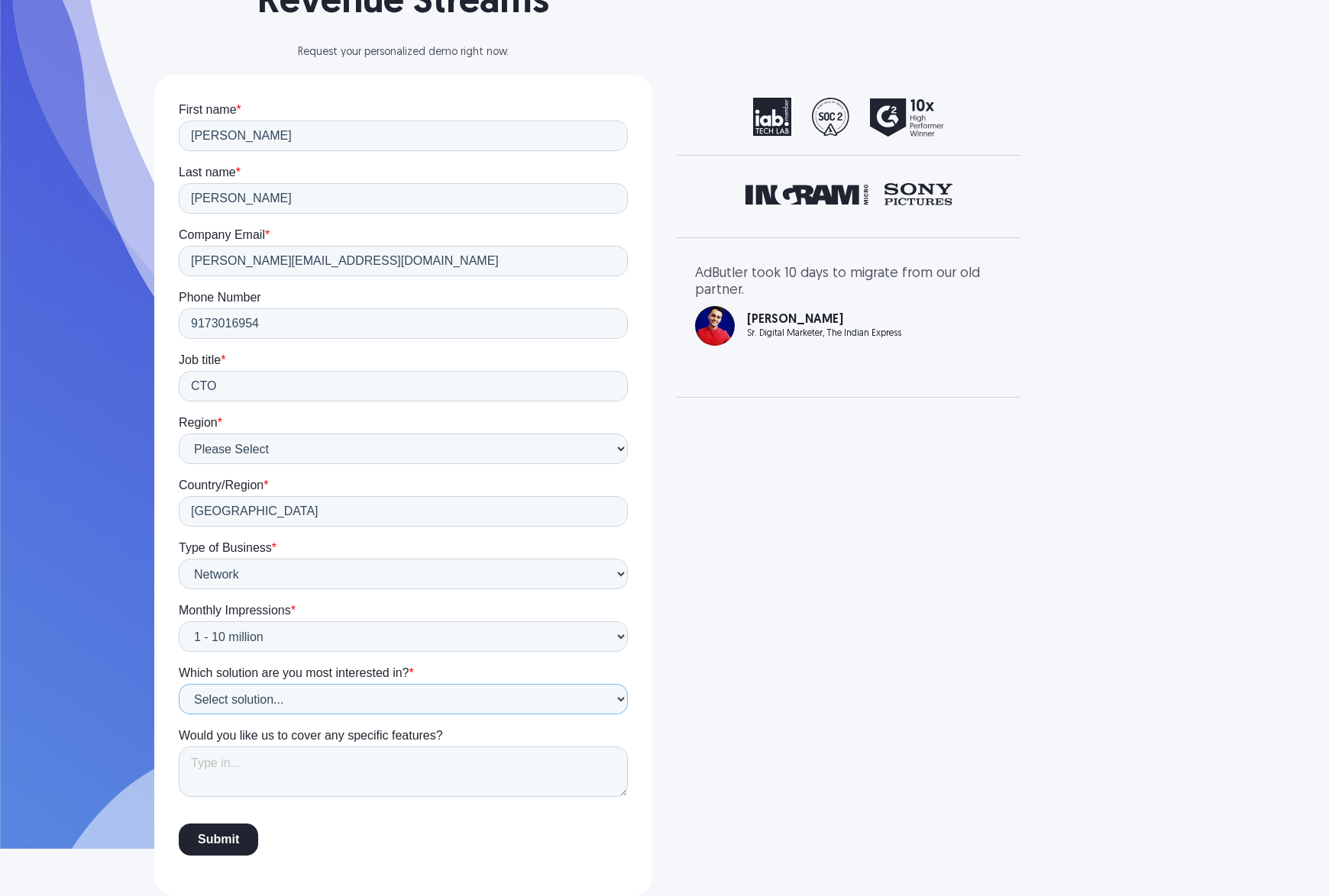
click at [277, 700] on select "Select solution... Display Ad Server Supply-Side Programmatic Video Ad Server M…" at bounding box center [403, 699] width 449 height 31
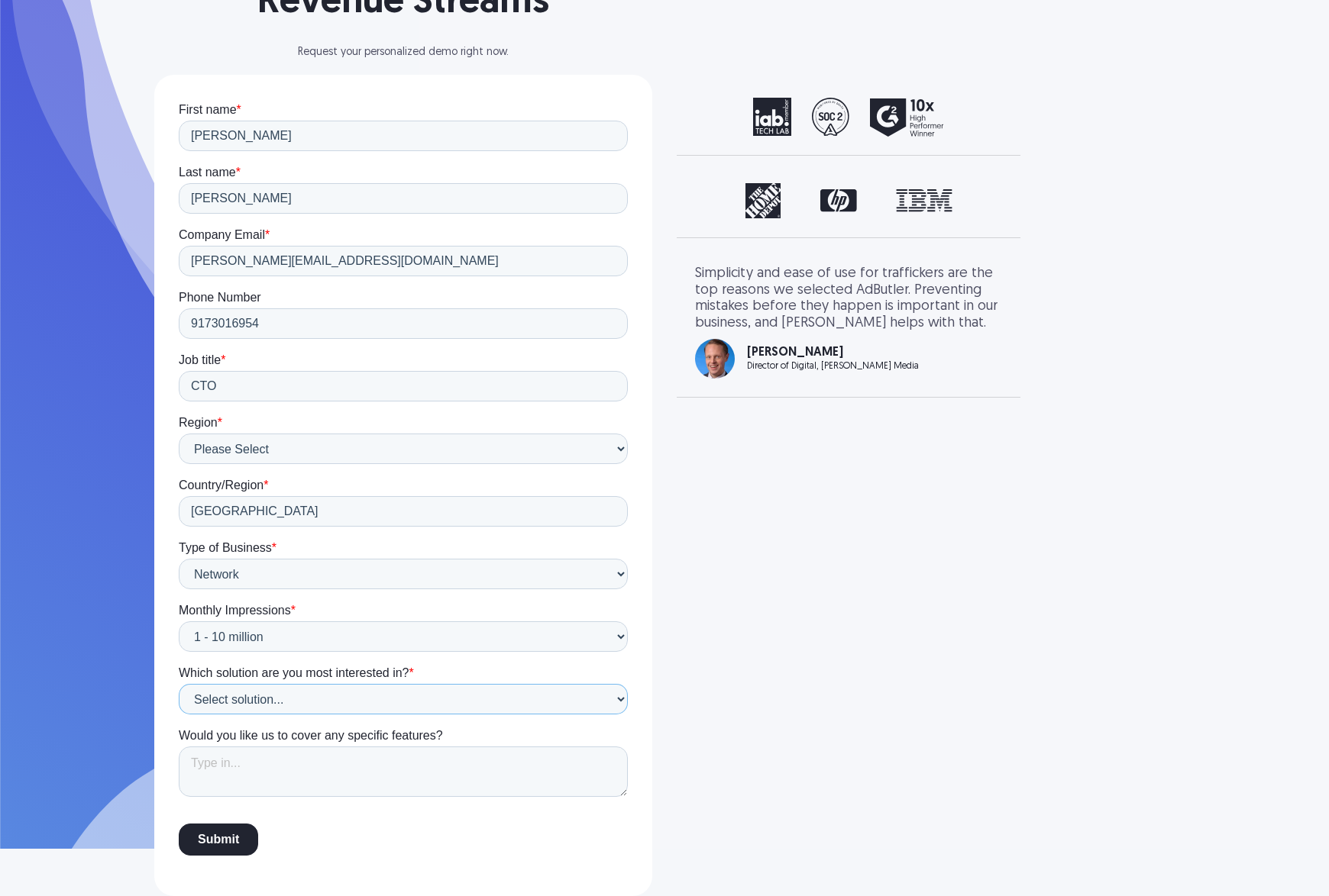
select select "Email Ad Server"
click at [179, 684] on select "Select solution... Display Ad Server Supply-Side Programmatic Video Ad Server M…" at bounding box center [403, 699] width 449 height 31
click at [278, 776] on textarea "Would you like us to cover any specific features?" at bounding box center [403, 771] width 449 height 50
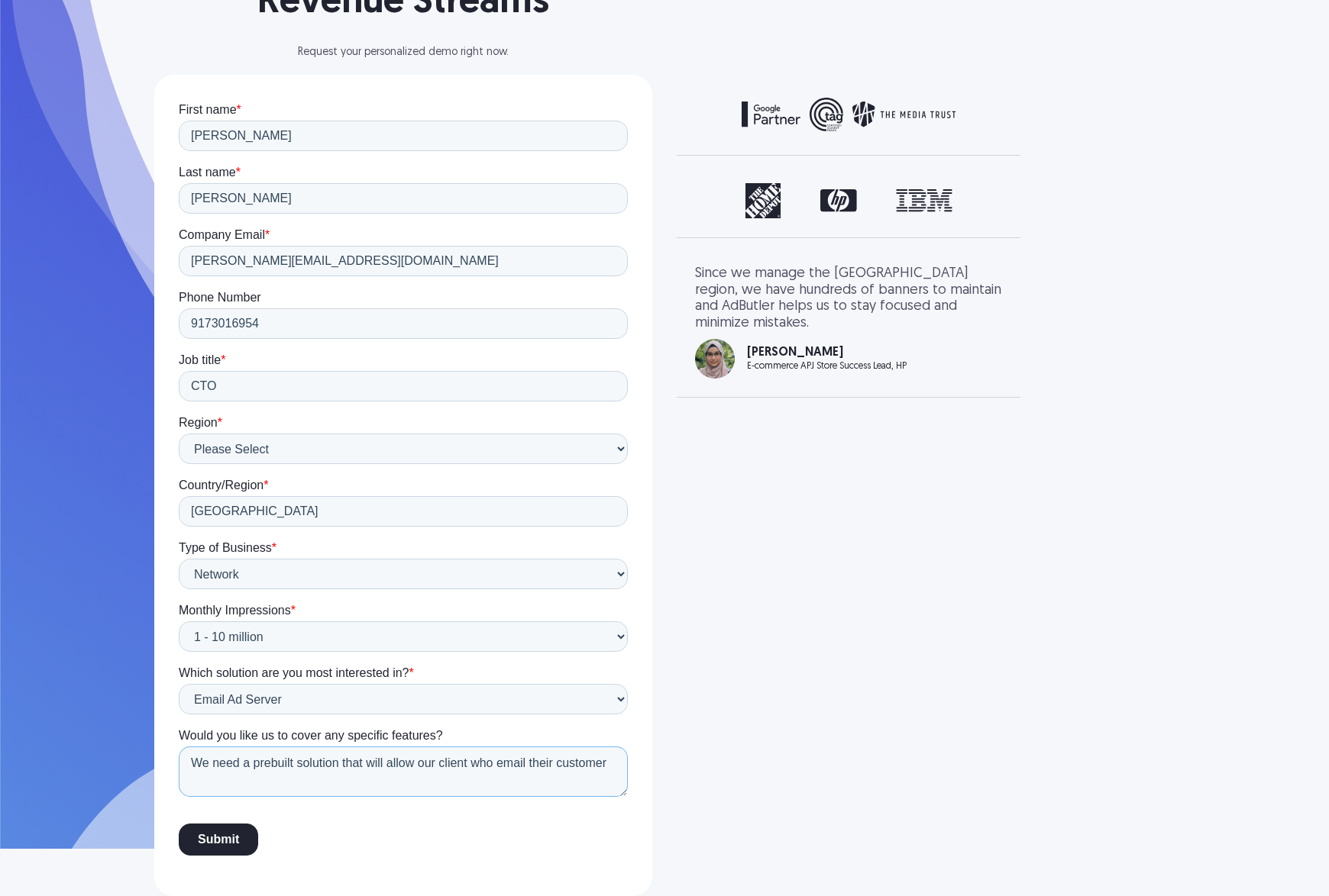
drag, startPoint x: 417, startPoint y: 765, endPoint x: 620, endPoint y: 774, distance: 203.2
click at [620, 774] on textarea "We need a prebuilt solution that will allow our client who email their customer" at bounding box center [403, 771] width 449 height 50
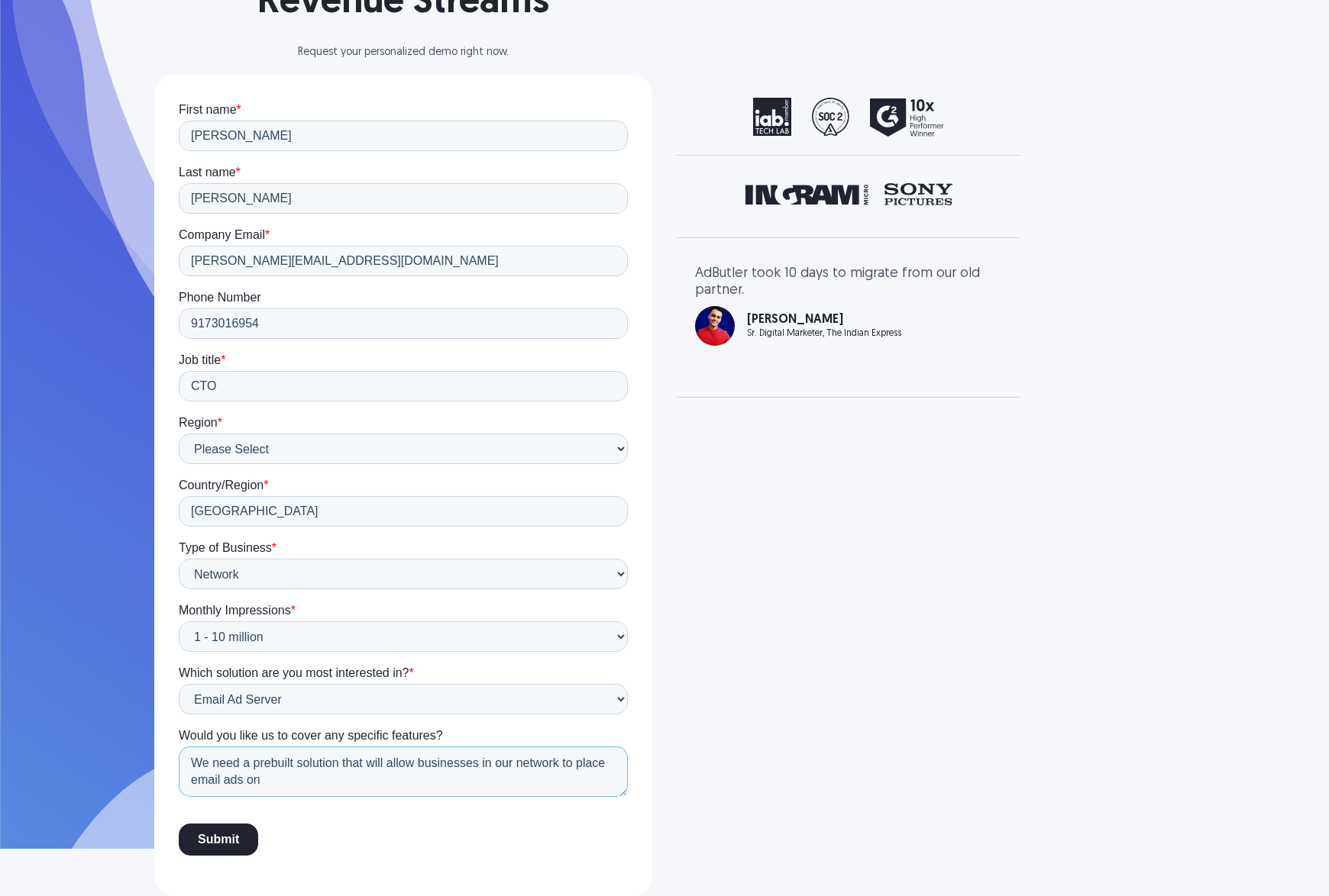
click at [221, 777] on textarea "We need a prebuilt solution that will allow businesses in our network to place …" at bounding box center [403, 771] width 449 height 50
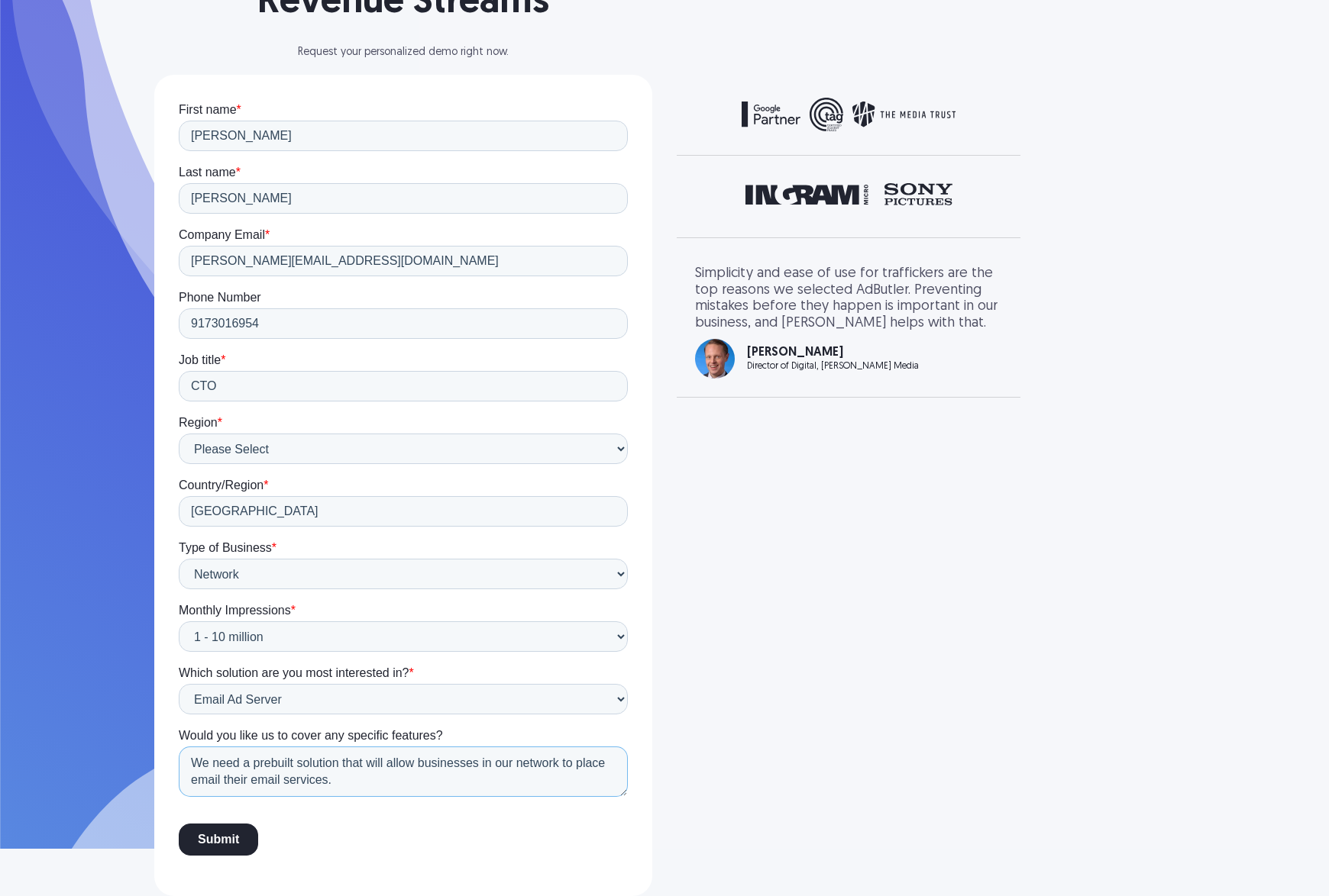
click at [224, 780] on textarea "We need a prebuilt solution that will allow businesses in our network to place …" at bounding box center [403, 771] width 449 height 50
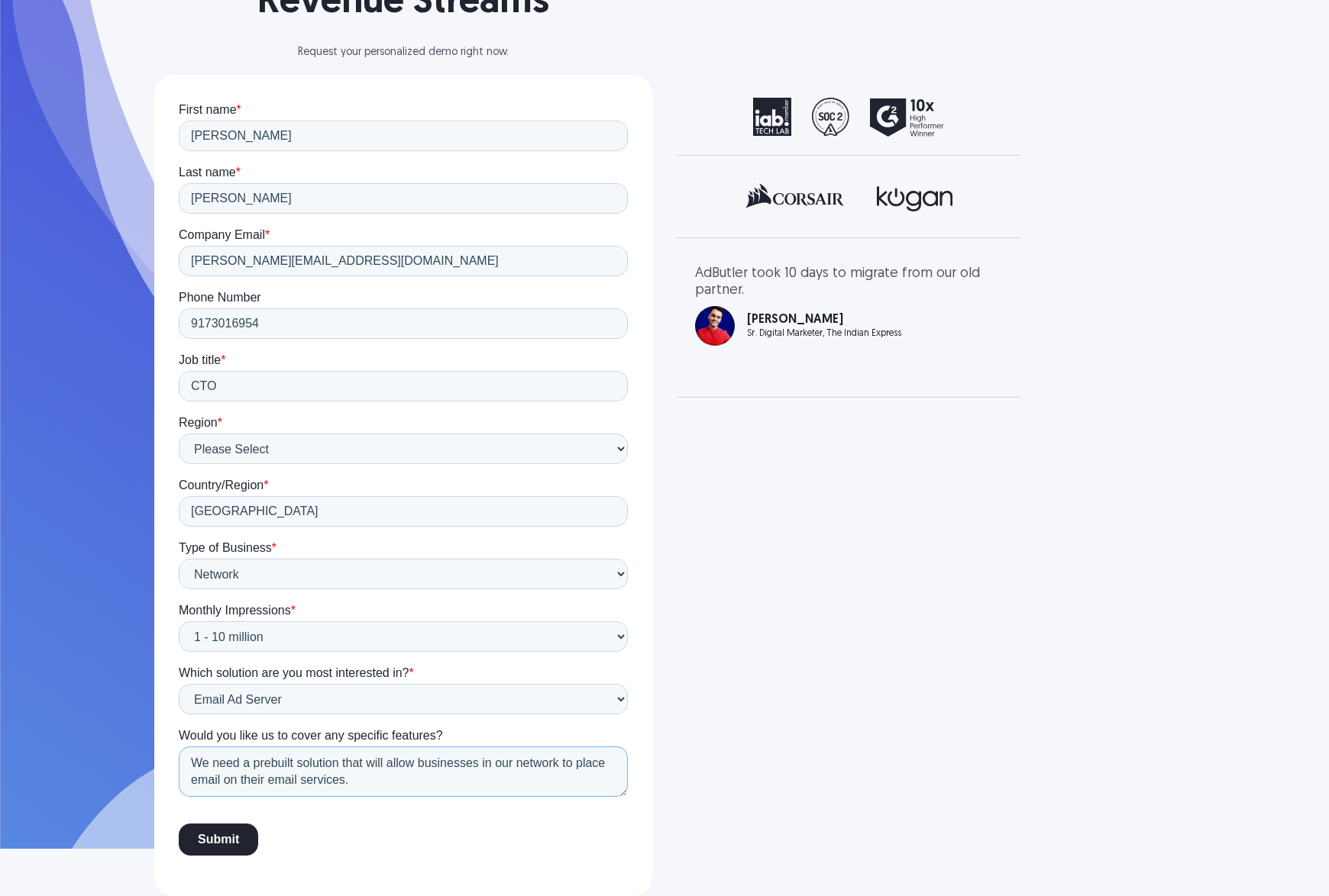
click at [360, 786] on textarea "We need a prebuilt solution that will allow businesses in our network to place …" at bounding box center [403, 771] width 449 height 50
drag, startPoint x: 239, startPoint y: 781, endPoint x: 347, endPoint y: 781, distance: 108.0
click at [347, 781] on textarea "We need a prebuilt solution that will allow businesses in our network to place …" at bounding box center [403, 771] width 449 height 50
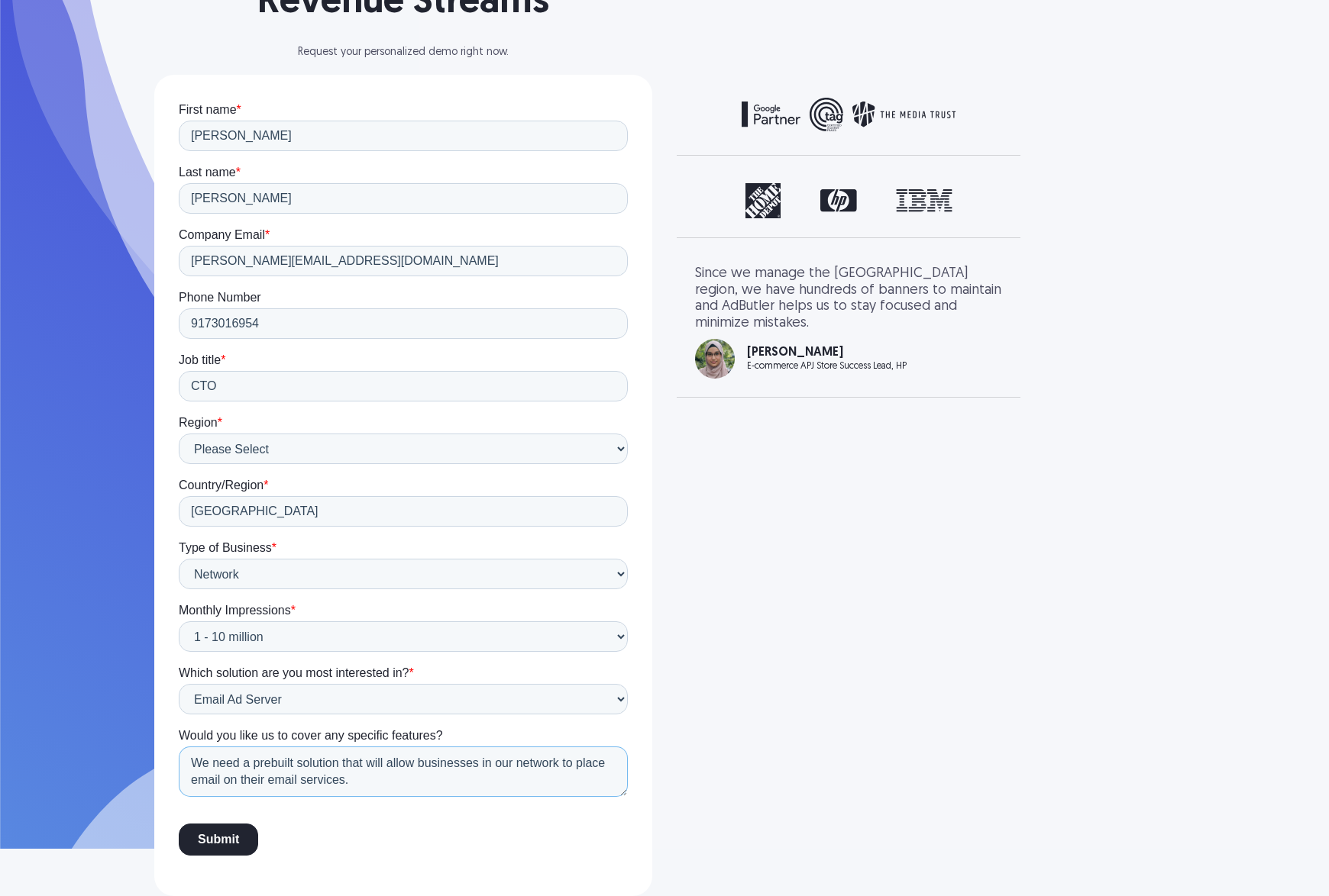
click at [613, 764] on textarea "We need a prebuilt solution that will allow businesses in our network to place …" at bounding box center [403, 771] width 449 height 50
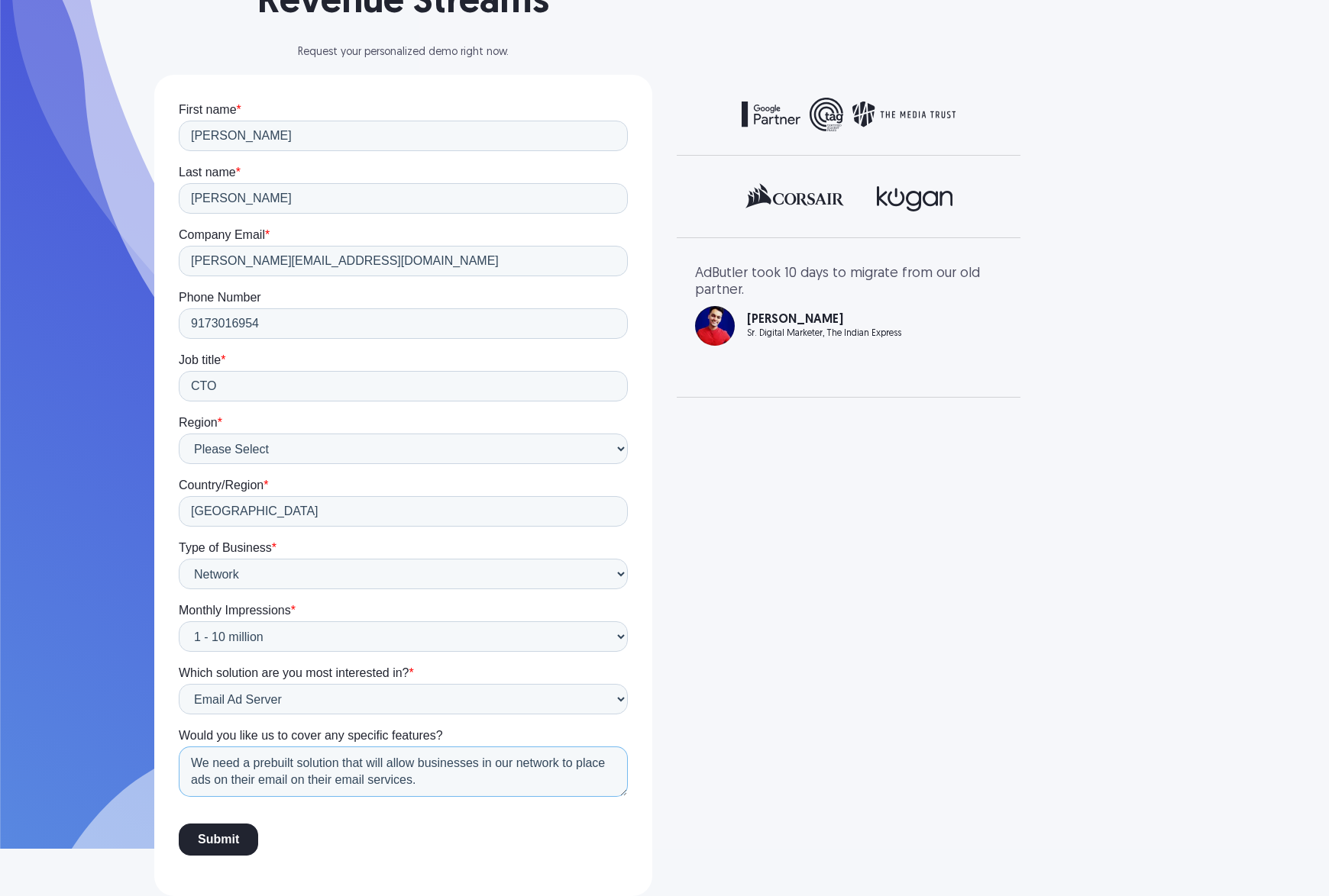
click at [287, 781] on textarea "We need a prebuilt solution that will allow businesses in our network to place …" at bounding box center [403, 771] width 449 height 50
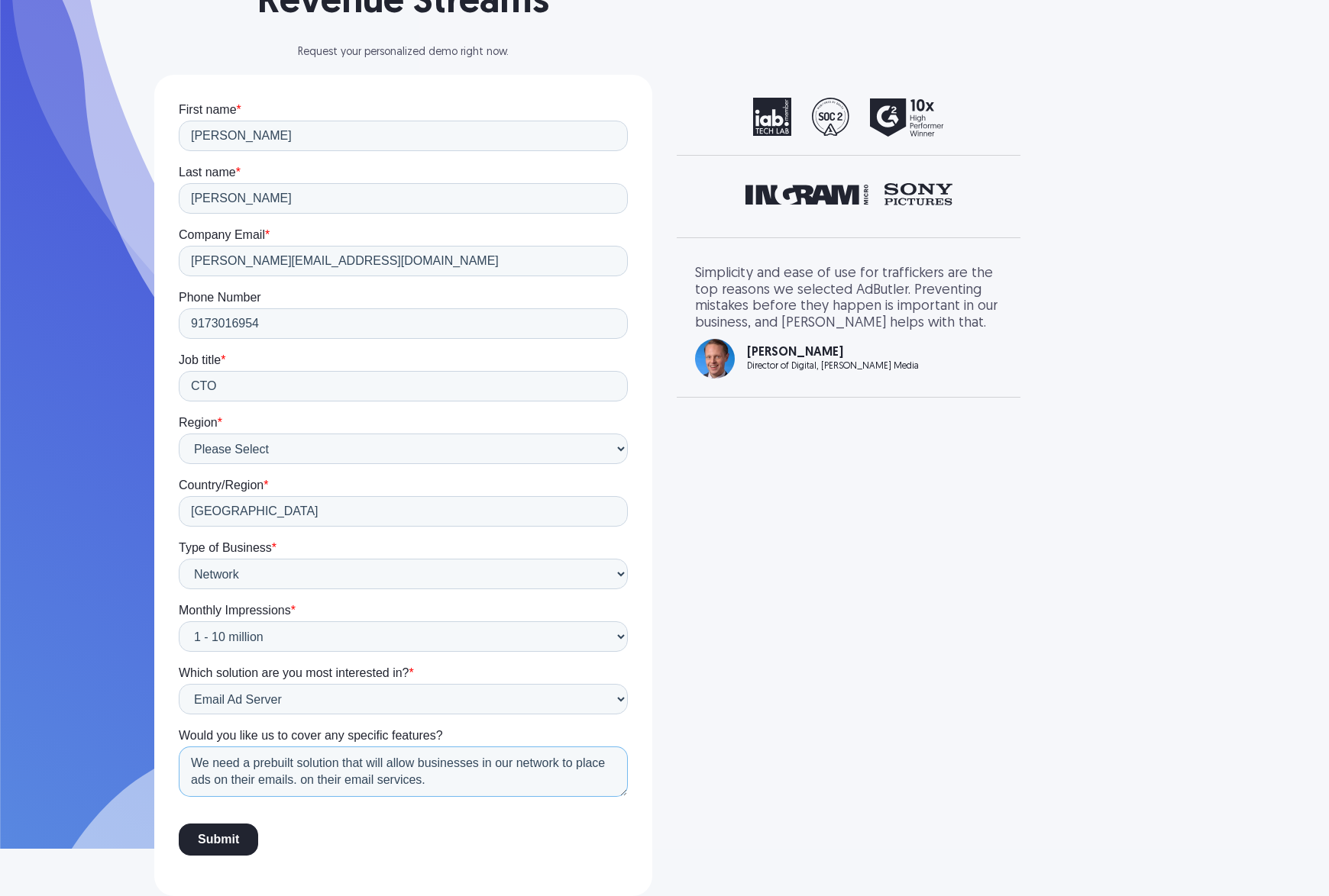
drag, startPoint x: 301, startPoint y: 778, endPoint x: 509, endPoint y: 778, distance: 208.0
click at [509, 778] on textarea "We need a prebuilt solution that will allow businesses in our network to place …" at bounding box center [403, 771] width 449 height 50
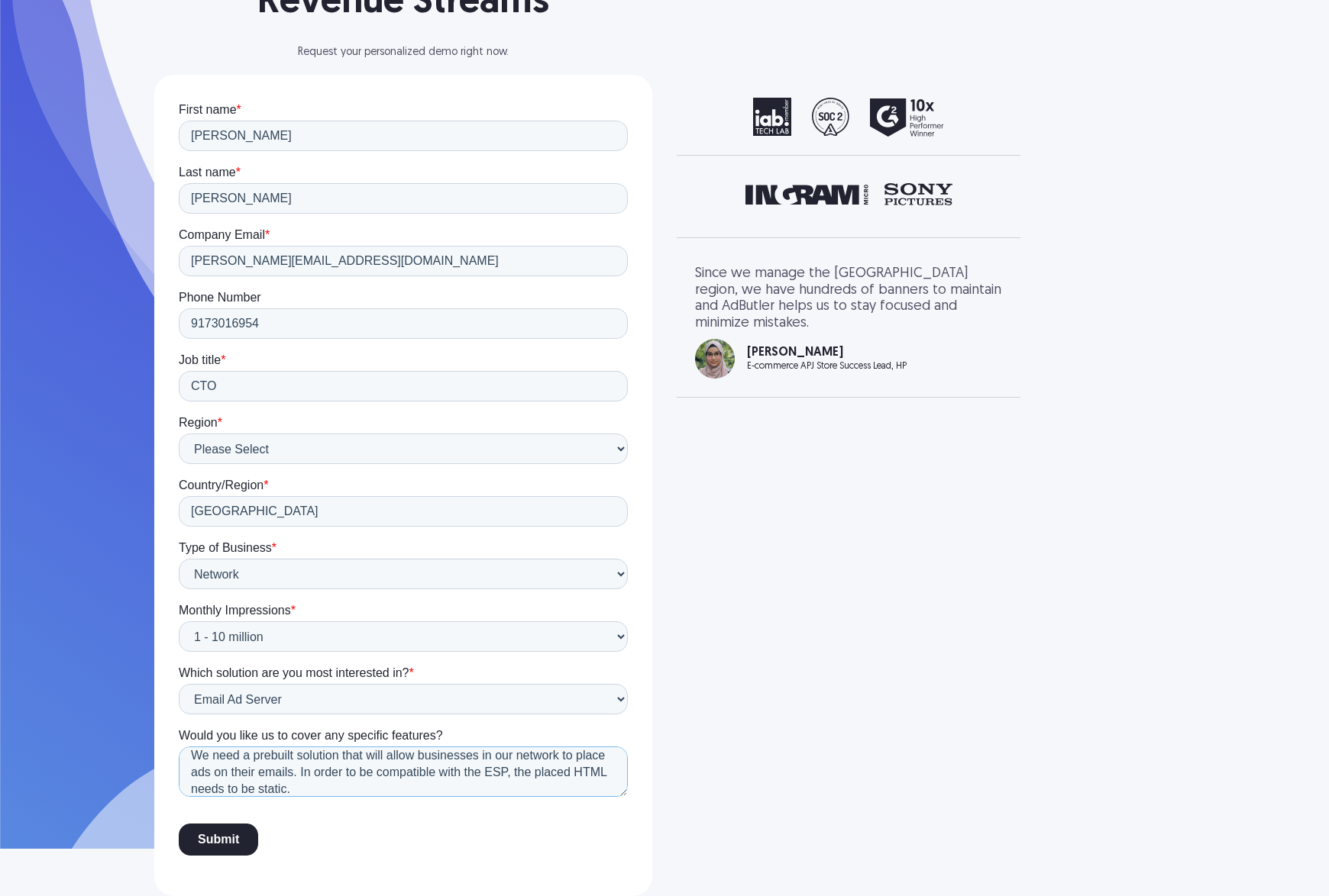
scroll to position [17, 0]
drag, startPoint x: 514, startPoint y: 774, endPoint x: 521, endPoint y: 804, distance: 30.8
click at [521, 804] on form "First name * Gregory Last name * Gorin Company Email * gregory@dankyou.com Phon…" at bounding box center [403, 485] width 449 height 766
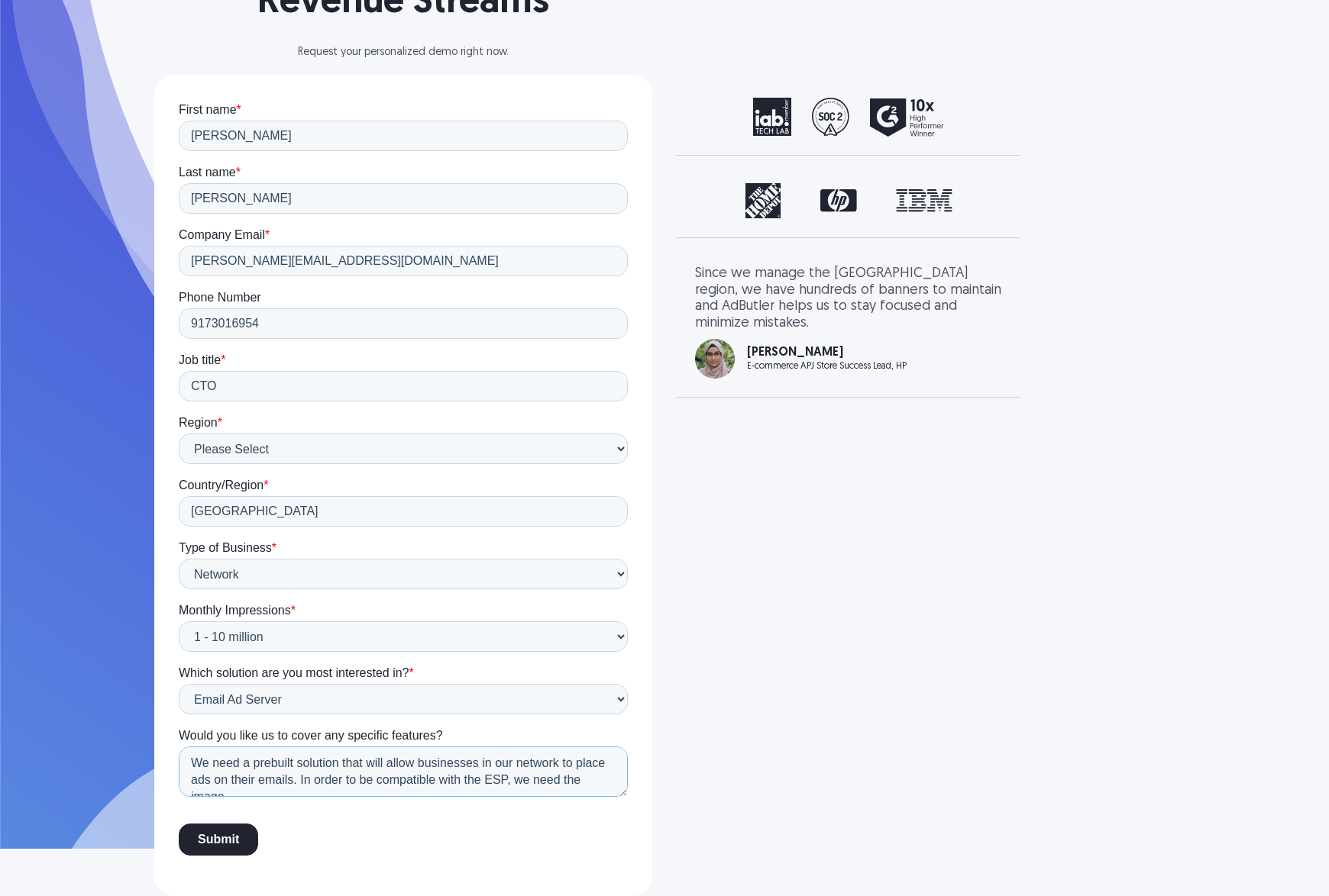
scroll to position [8, 0]
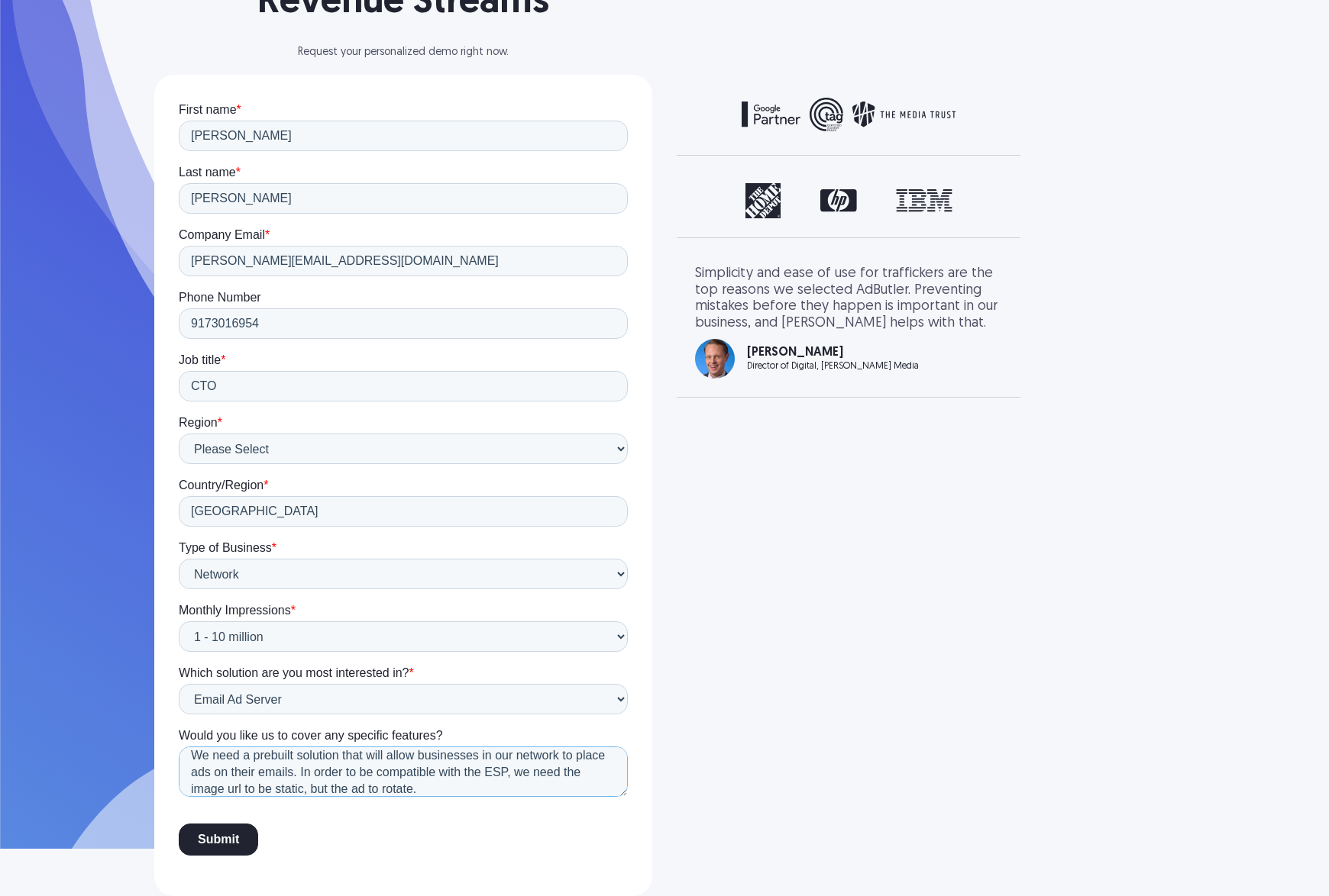
click at [220, 770] on textarea "We need a prebuilt solution that will allow businesses in our network to place …" at bounding box center [403, 771] width 449 height 50
click at [419, 787] on textarea "We need a prebuilt solution that will allow businesses in our network to place …" at bounding box center [403, 771] width 449 height 50
type textarea "We need a prebuilt solution that will allow businesses in our network to place …"
click at [221, 841] on input "Submit" at bounding box center [219, 840] width 79 height 32
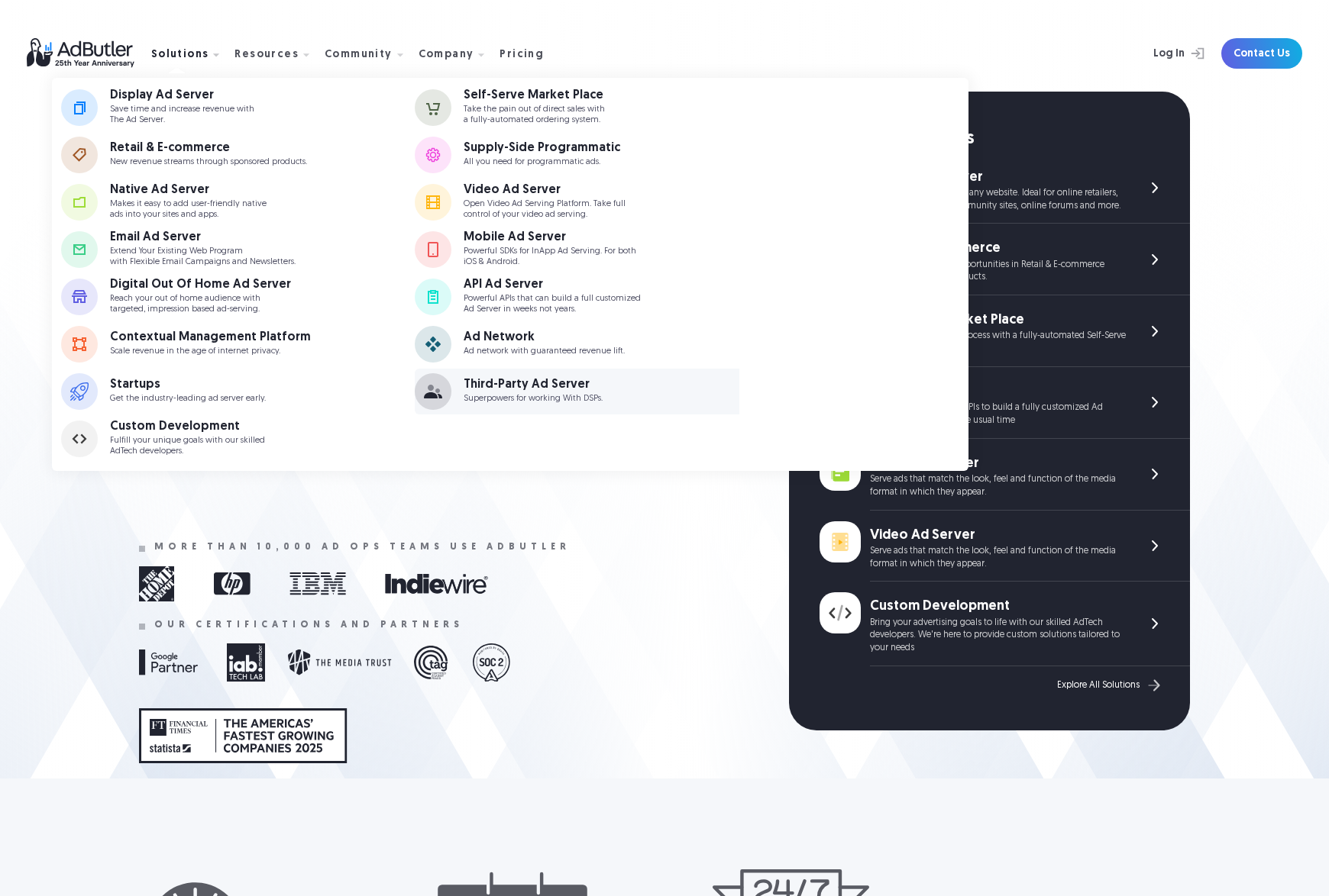
click at [564, 398] on p "Superpowers for working With DSPs." at bounding box center [533, 398] width 139 height 10
